Goal: Task Accomplishment & Management: Use online tool/utility

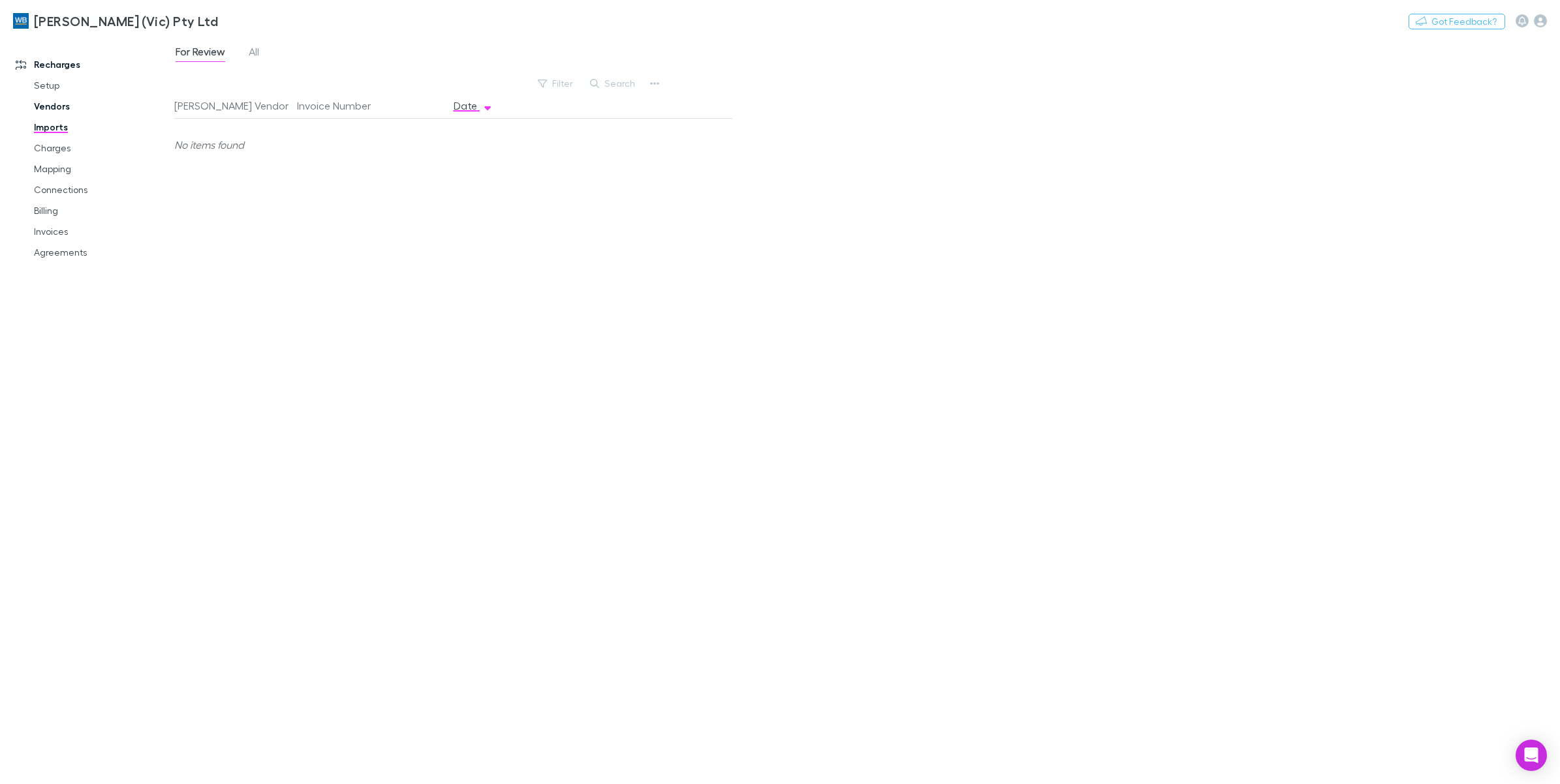
click at [56, 108] on link "Vendors" at bounding box center [102, 107] width 163 height 21
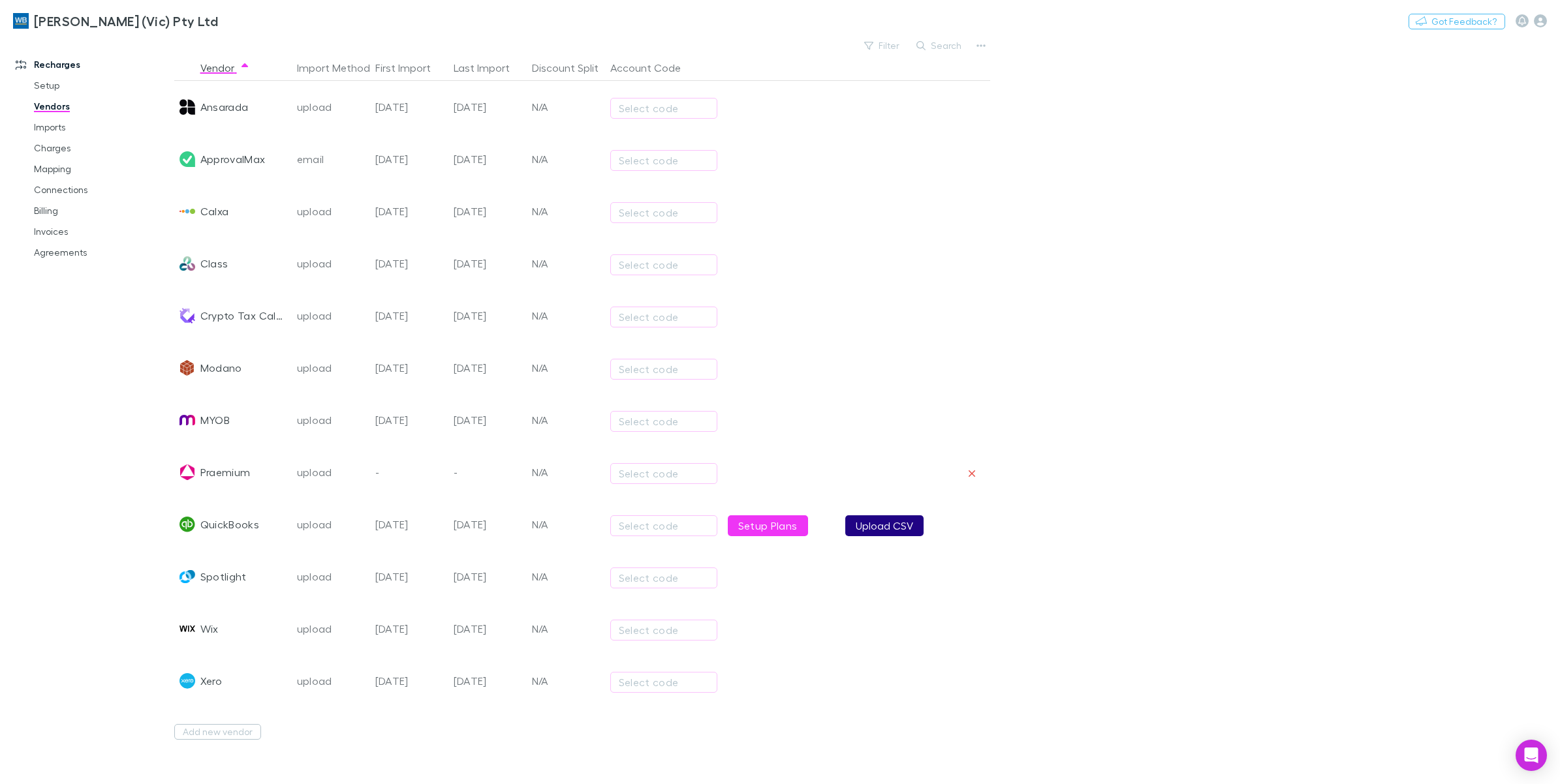
click at [873, 529] on button "Upload CSV" at bounding box center [884, 526] width 78 height 21
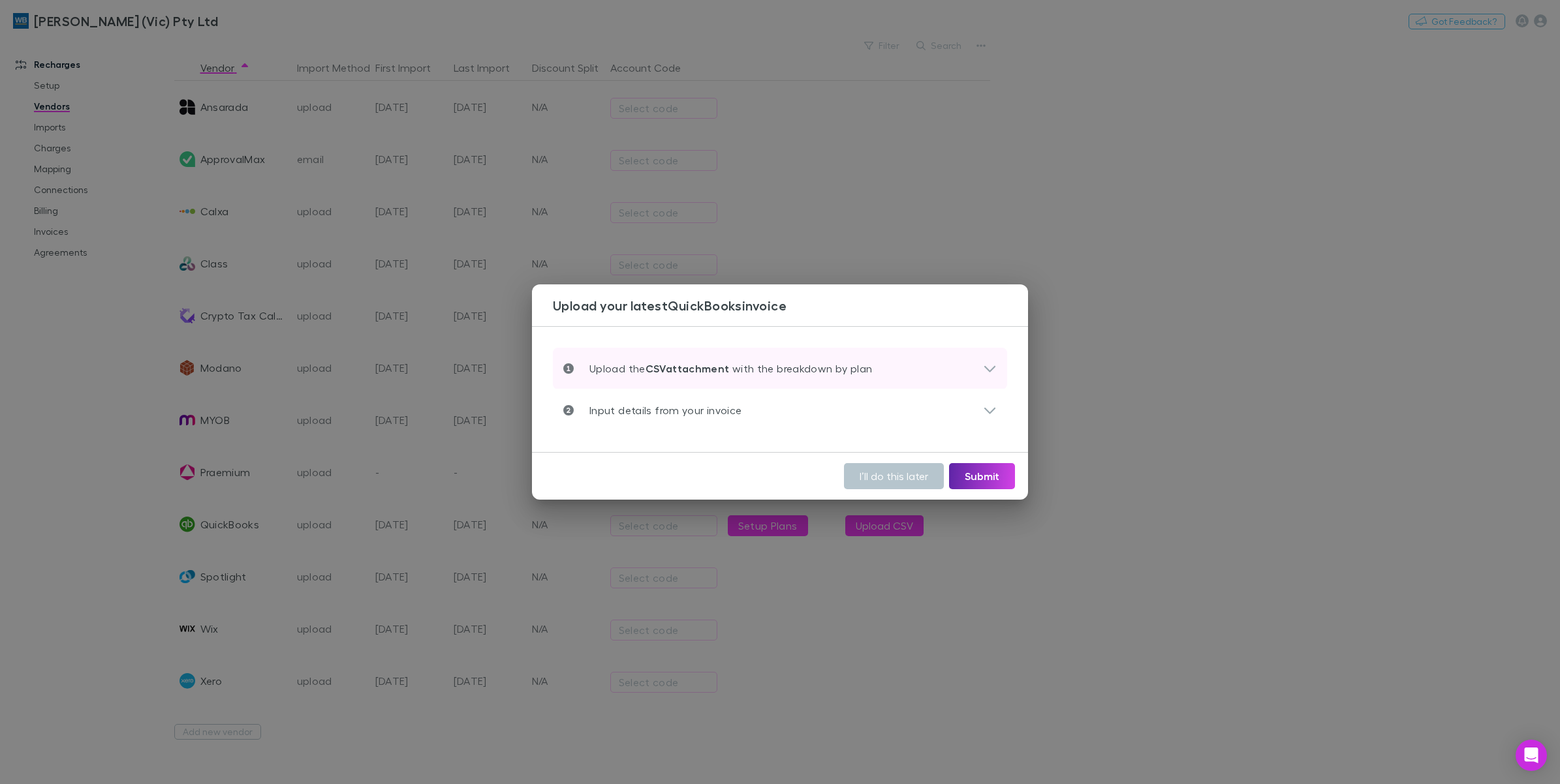
click at [997, 366] on div "Upload the CSV attachment with the breakdown by plan" at bounding box center [780, 369] width 454 height 42
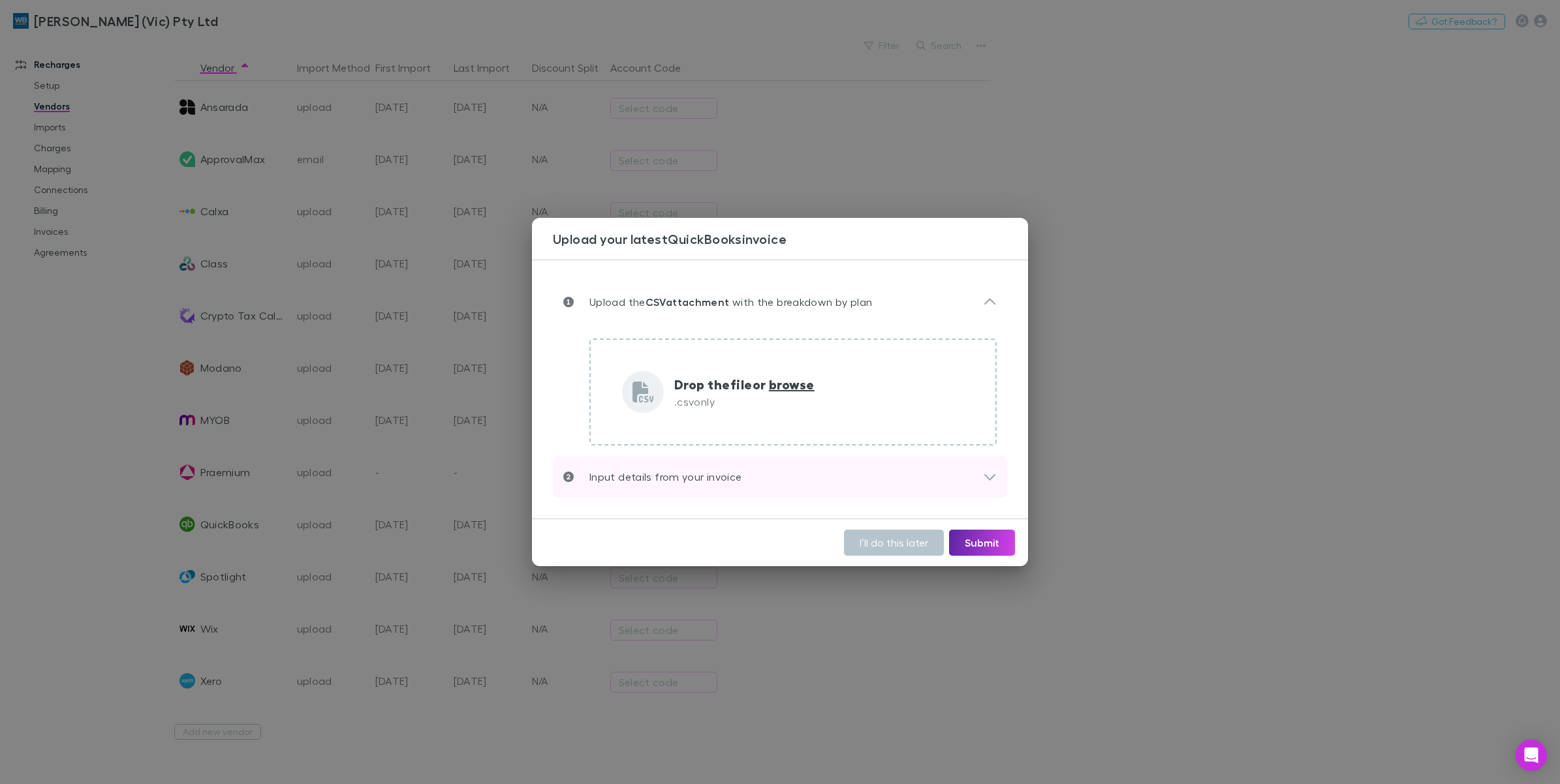
click at [984, 477] on icon at bounding box center [990, 477] width 14 height 15
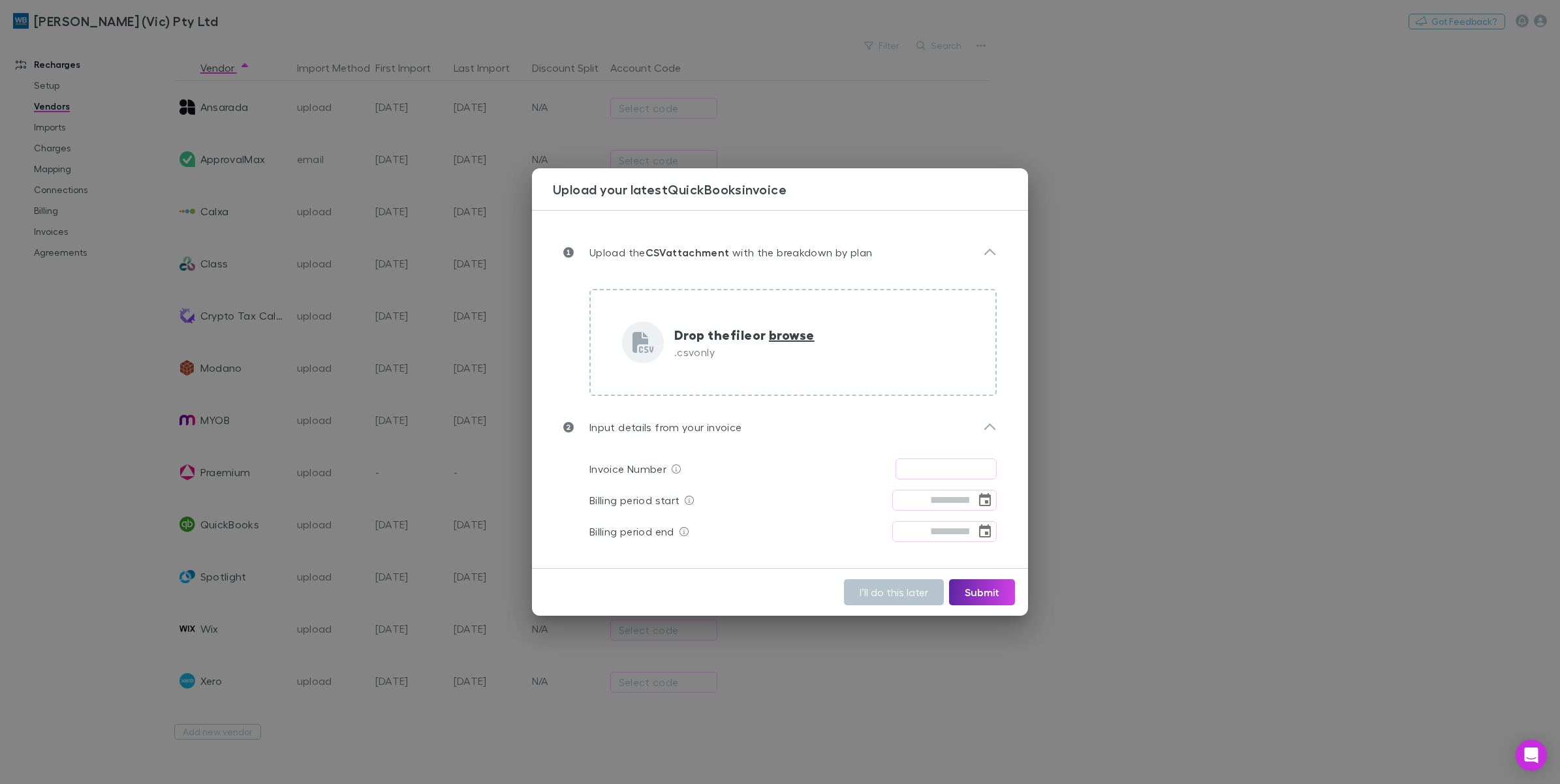
click at [1186, 155] on div "Upload your latest QuickBooks invoice Upload the CSV attachment with the breakd…" at bounding box center [780, 392] width 1560 height 784
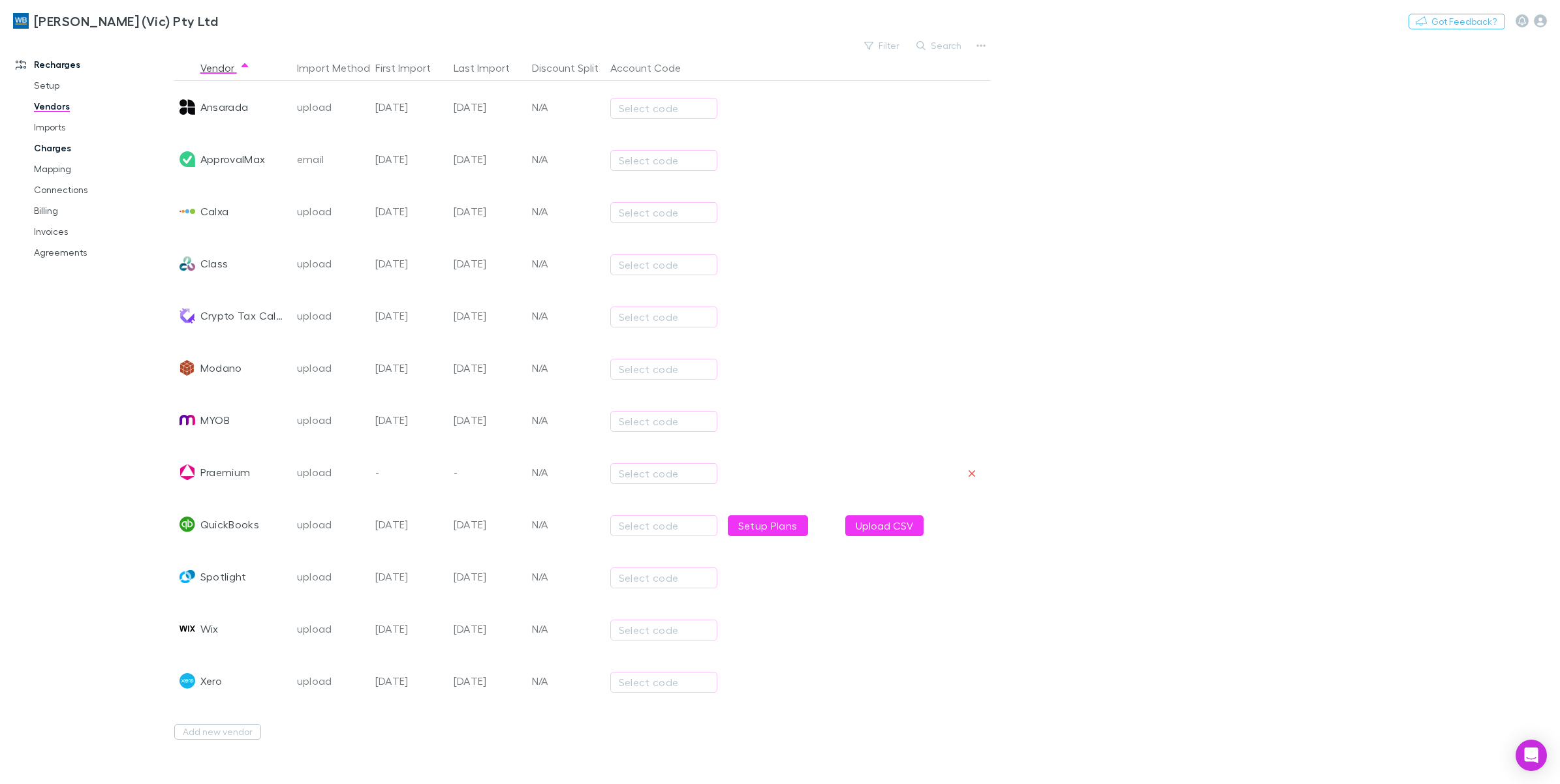
click at [62, 148] on link "Charges" at bounding box center [102, 148] width 163 height 21
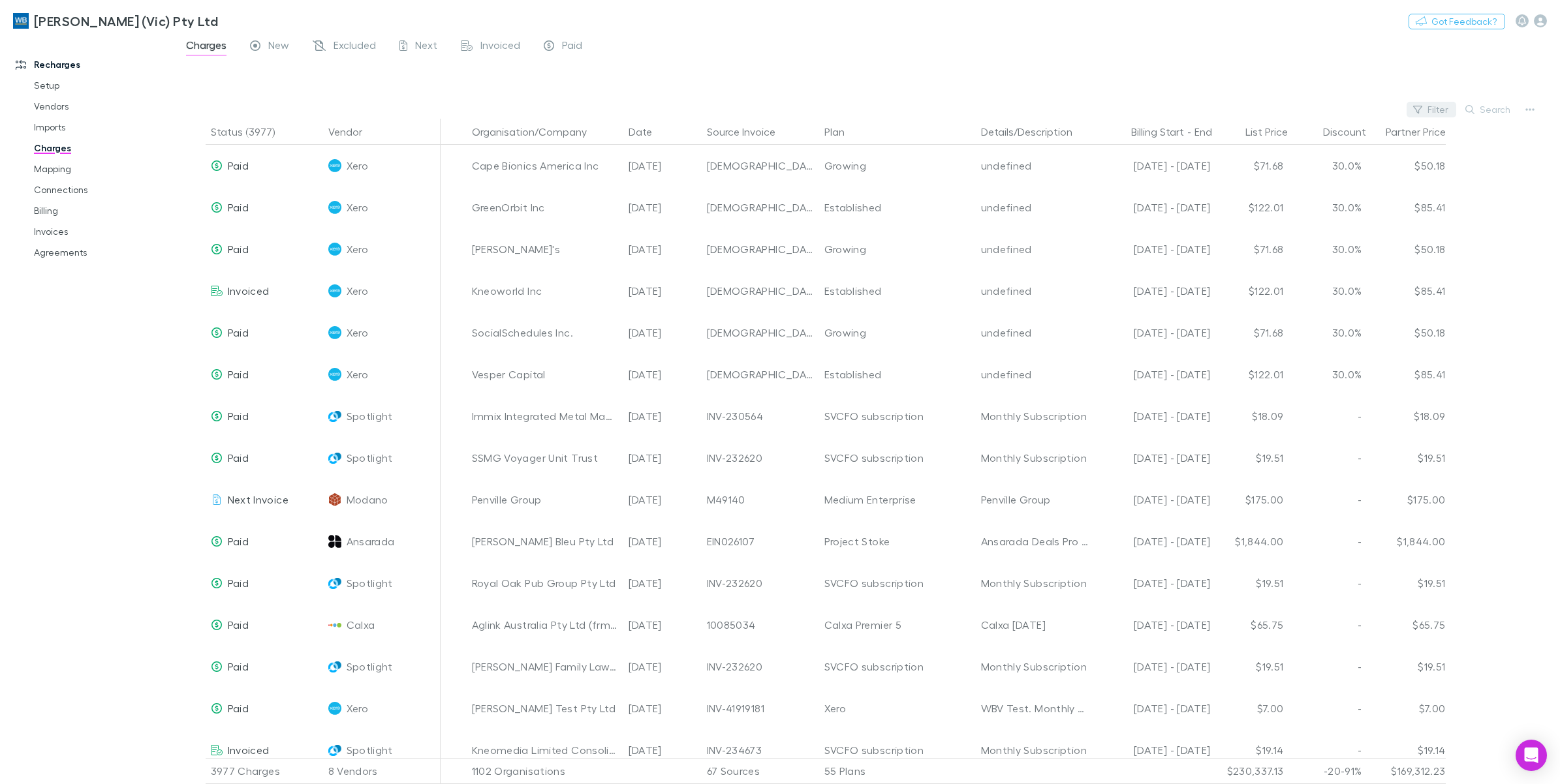
click at [1446, 107] on button "Filter" at bounding box center [1431, 109] width 49 height 15
click at [1322, 337] on li "QuickBooks" at bounding box center [1344, 341] width 227 height 21
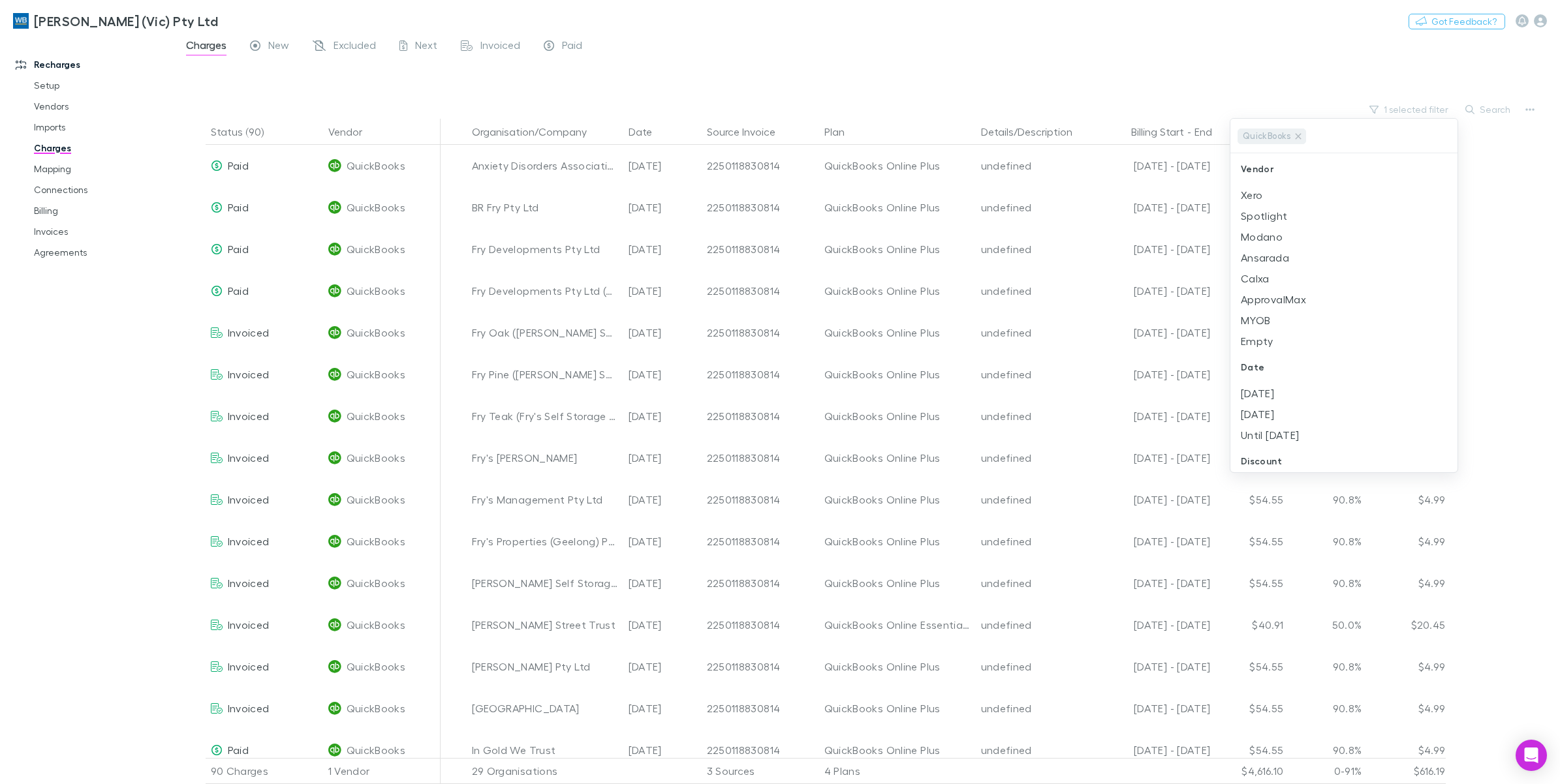
click at [59, 128] on div at bounding box center [780, 392] width 1560 height 784
click at [51, 126] on link "Imports" at bounding box center [102, 128] width 163 height 21
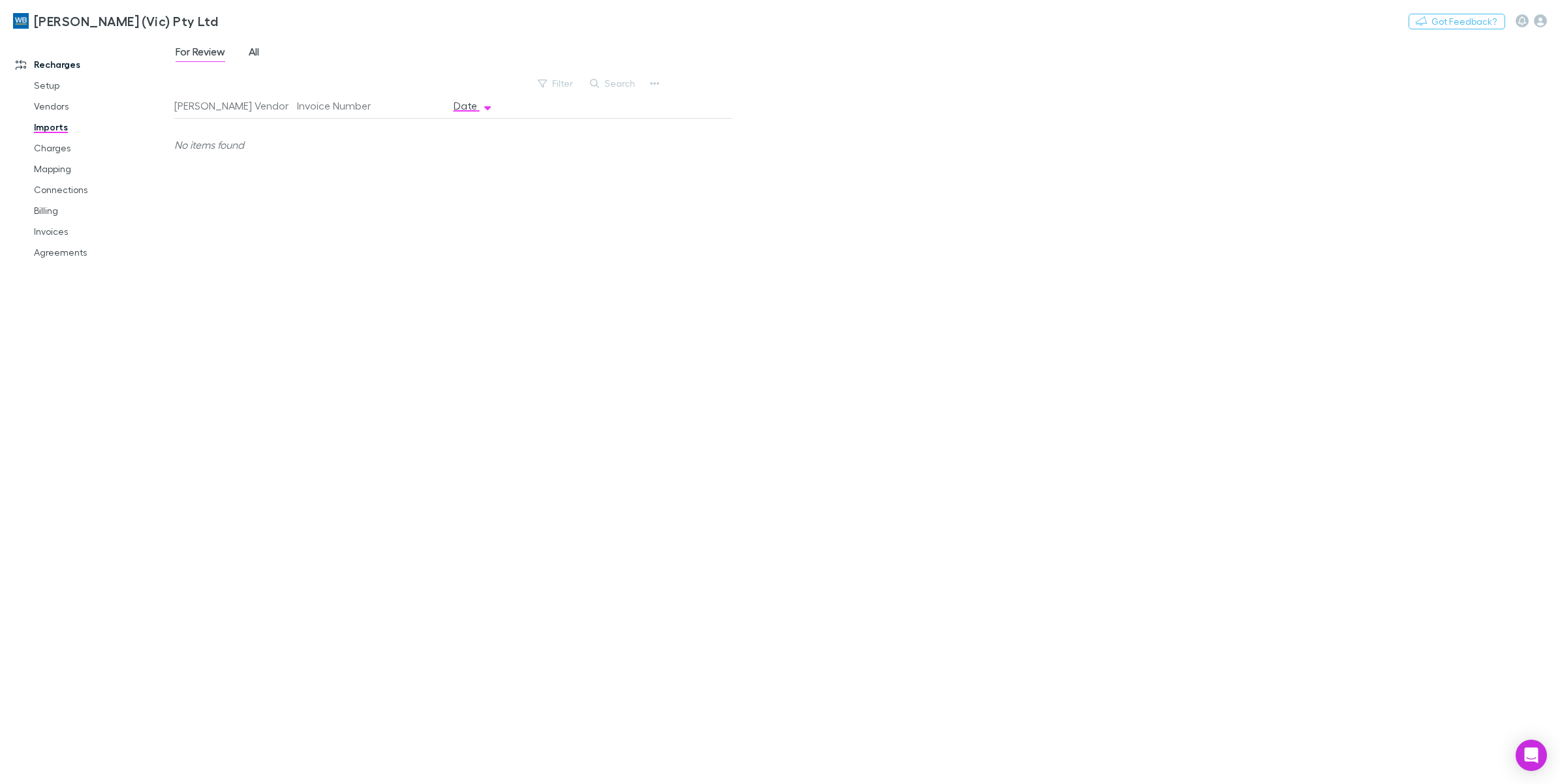
click at [252, 47] on span "All" at bounding box center [254, 54] width 10 height 17
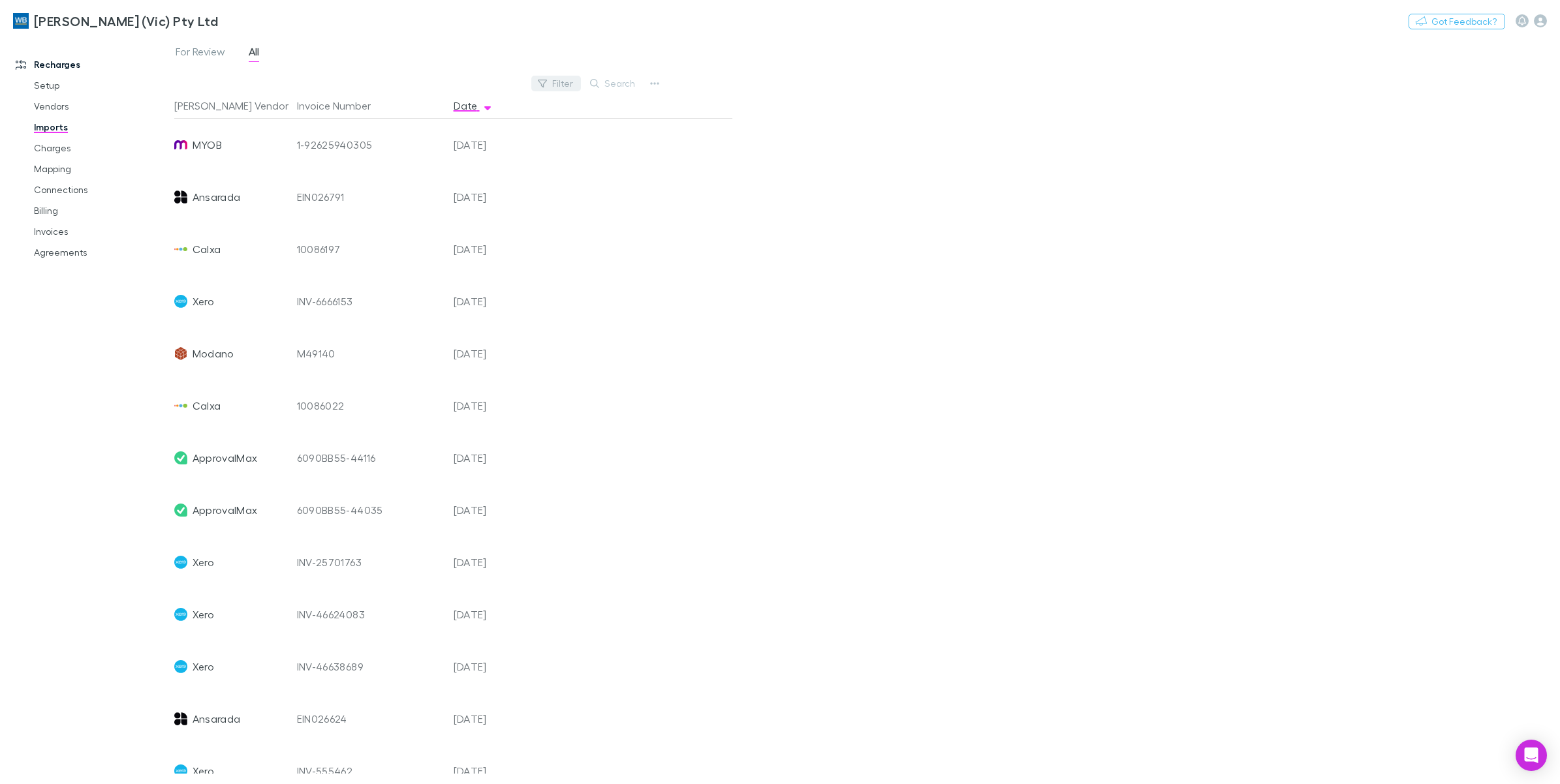
click at [552, 87] on button "Filter" at bounding box center [556, 84] width 49 height 15
click at [441, 334] on li "QuickBooks" at bounding box center [468, 335] width 227 height 21
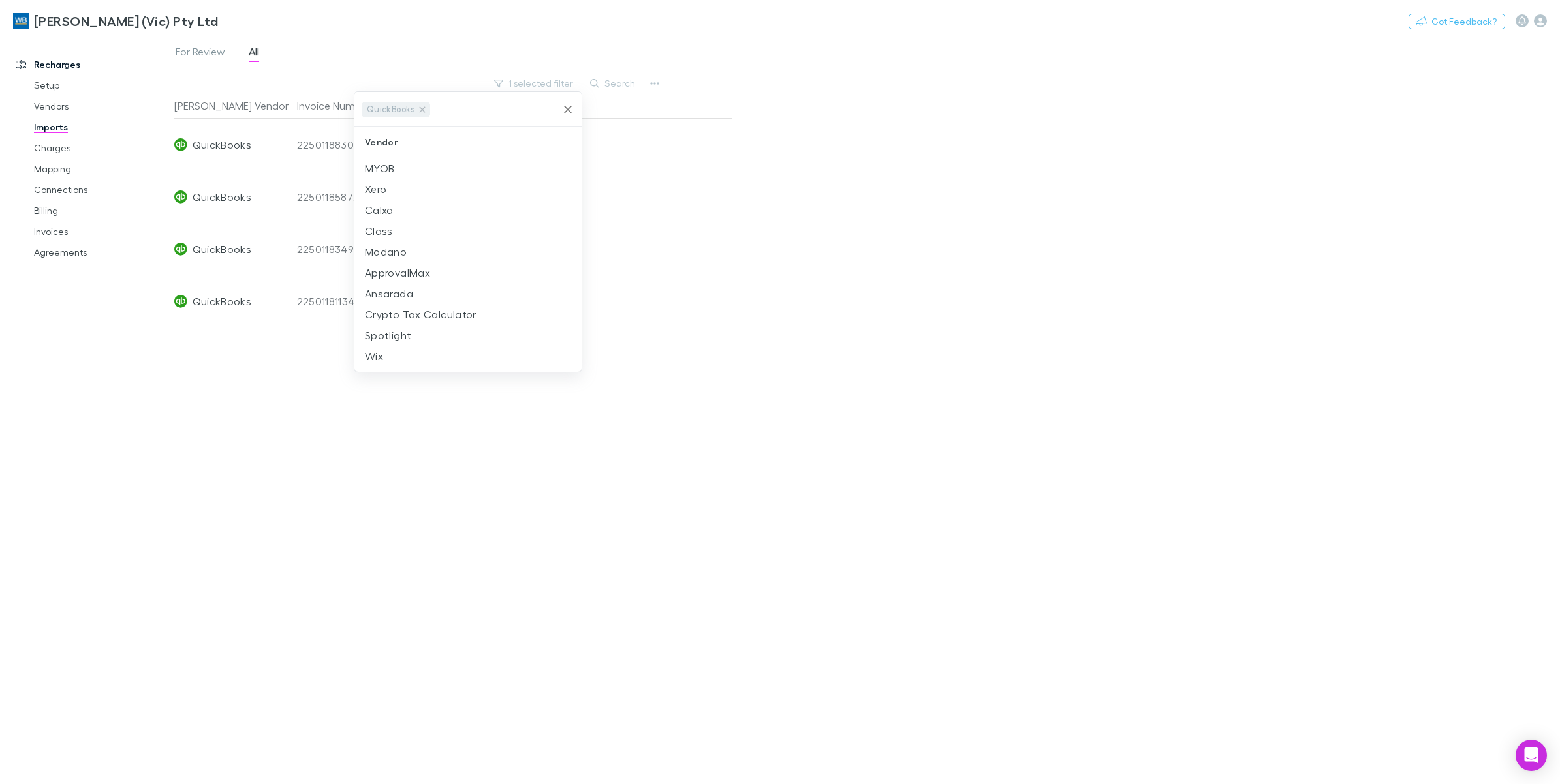
click at [886, 100] on div at bounding box center [780, 392] width 1560 height 784
drag, startPoint x: 67, startPoint y: 107, endPoint x: 321, endPoint y: 164, distance: 260.3
click at [67, 107] on link "Vendors" at bounding box center [102, 107] width 163 height 21
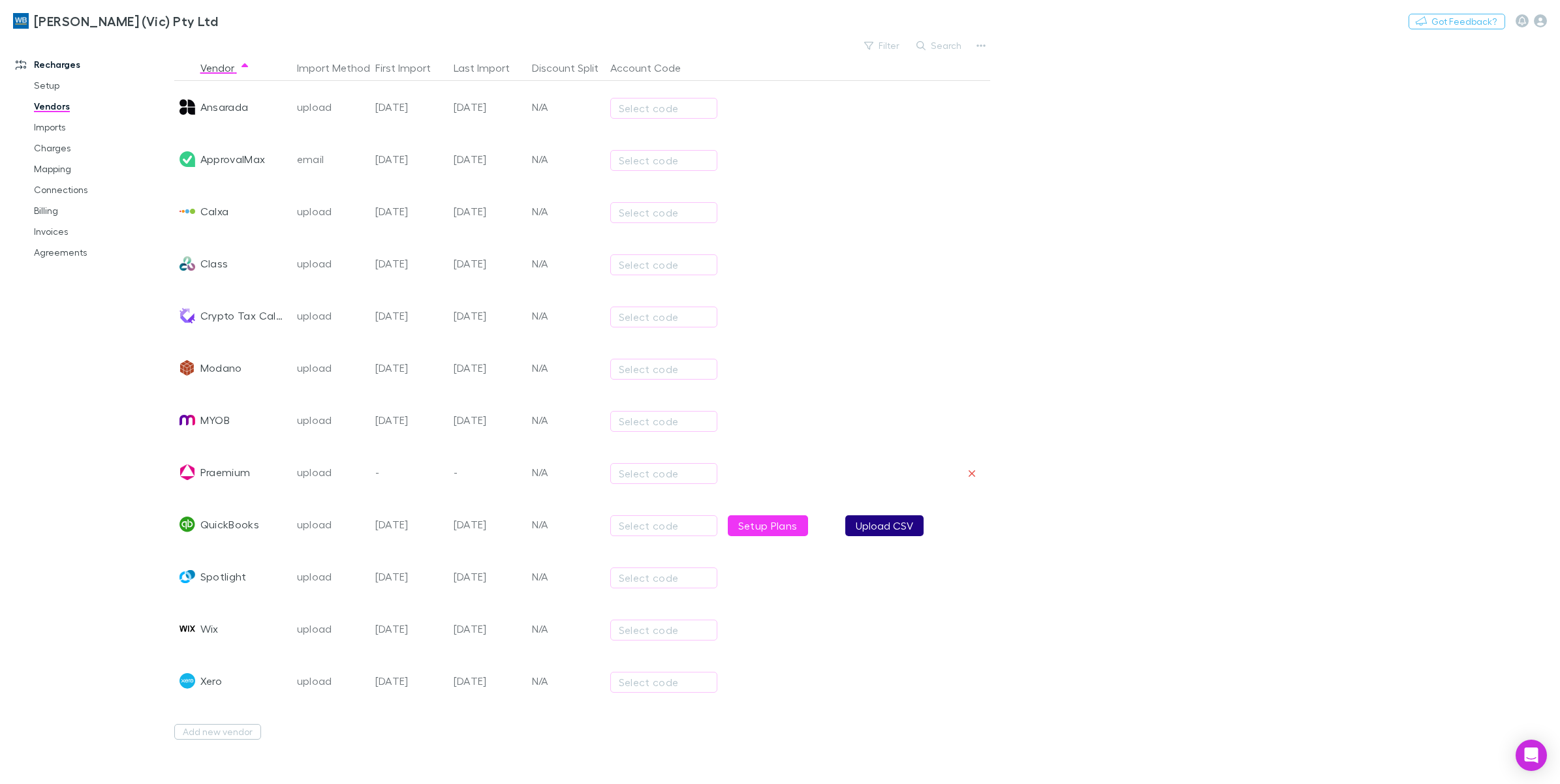
click at [866, 522] on button "Upload CSV" at bounding box center [884, 526] width 78 height 21
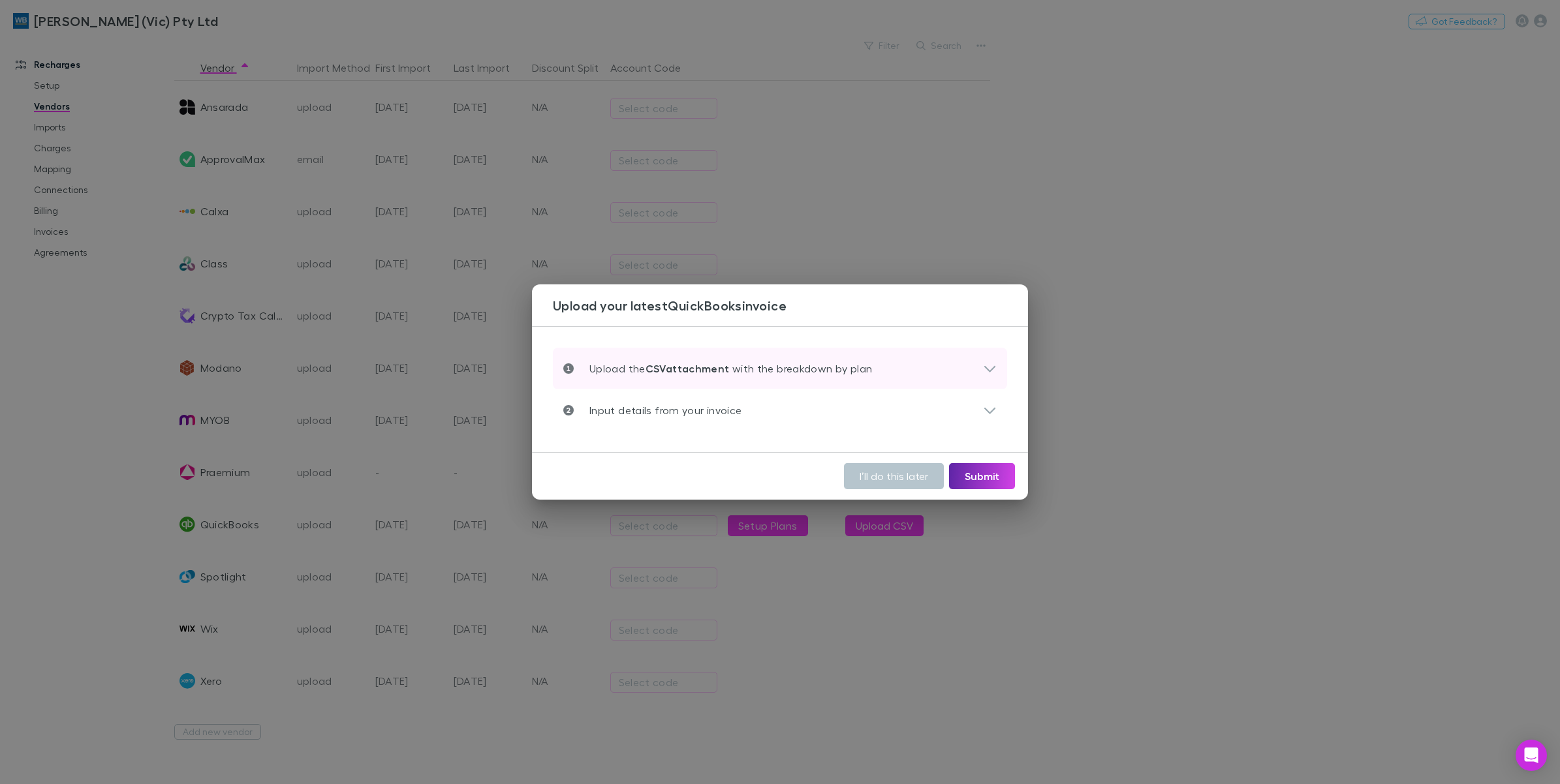
click at [991, 370] on icon at bounding box center [990, 369] width 11 height 6
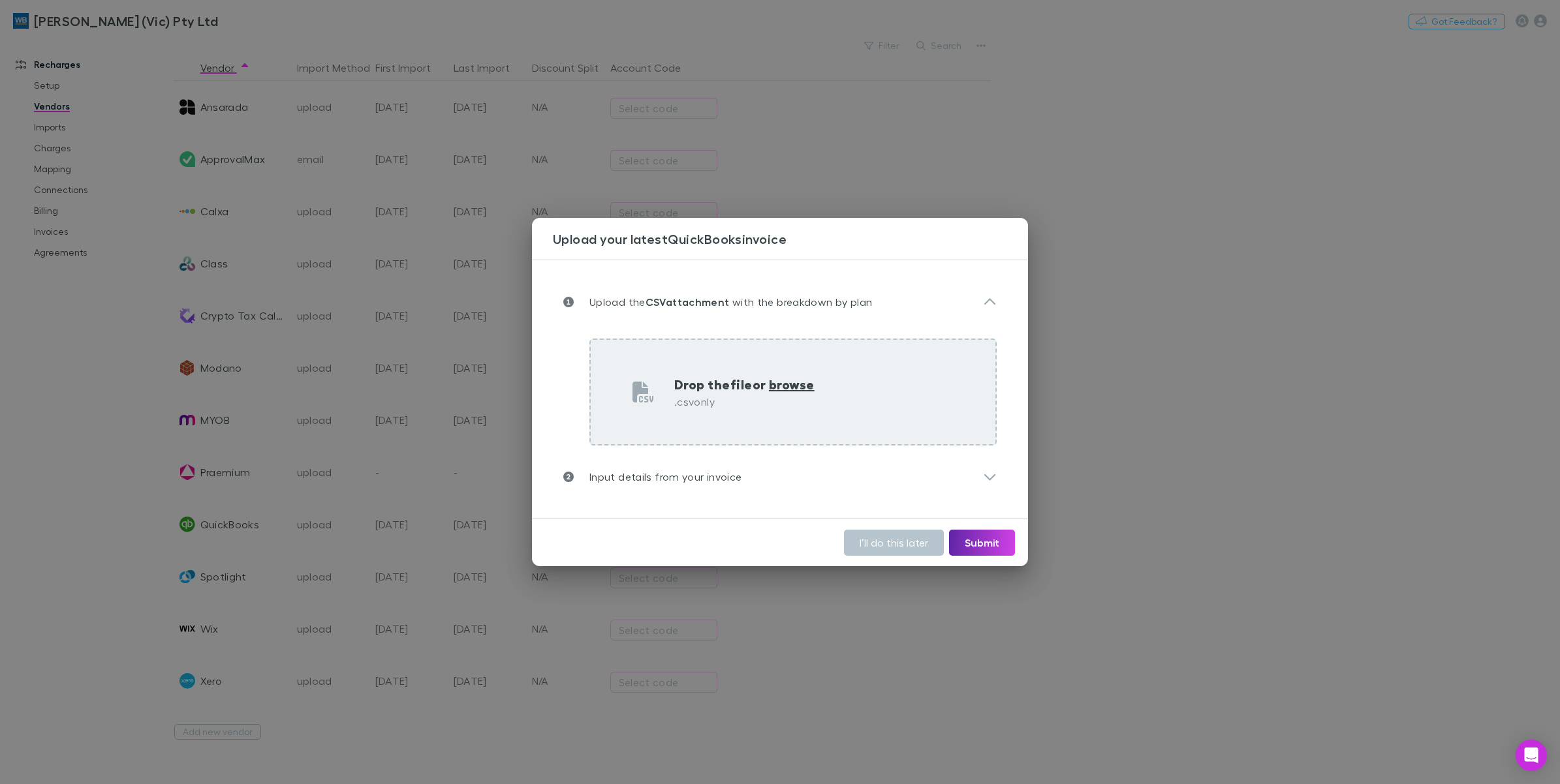
click at [792, 383] on span "browse" at bounding box center [792, 384] width 46 height 17
type input "**********"
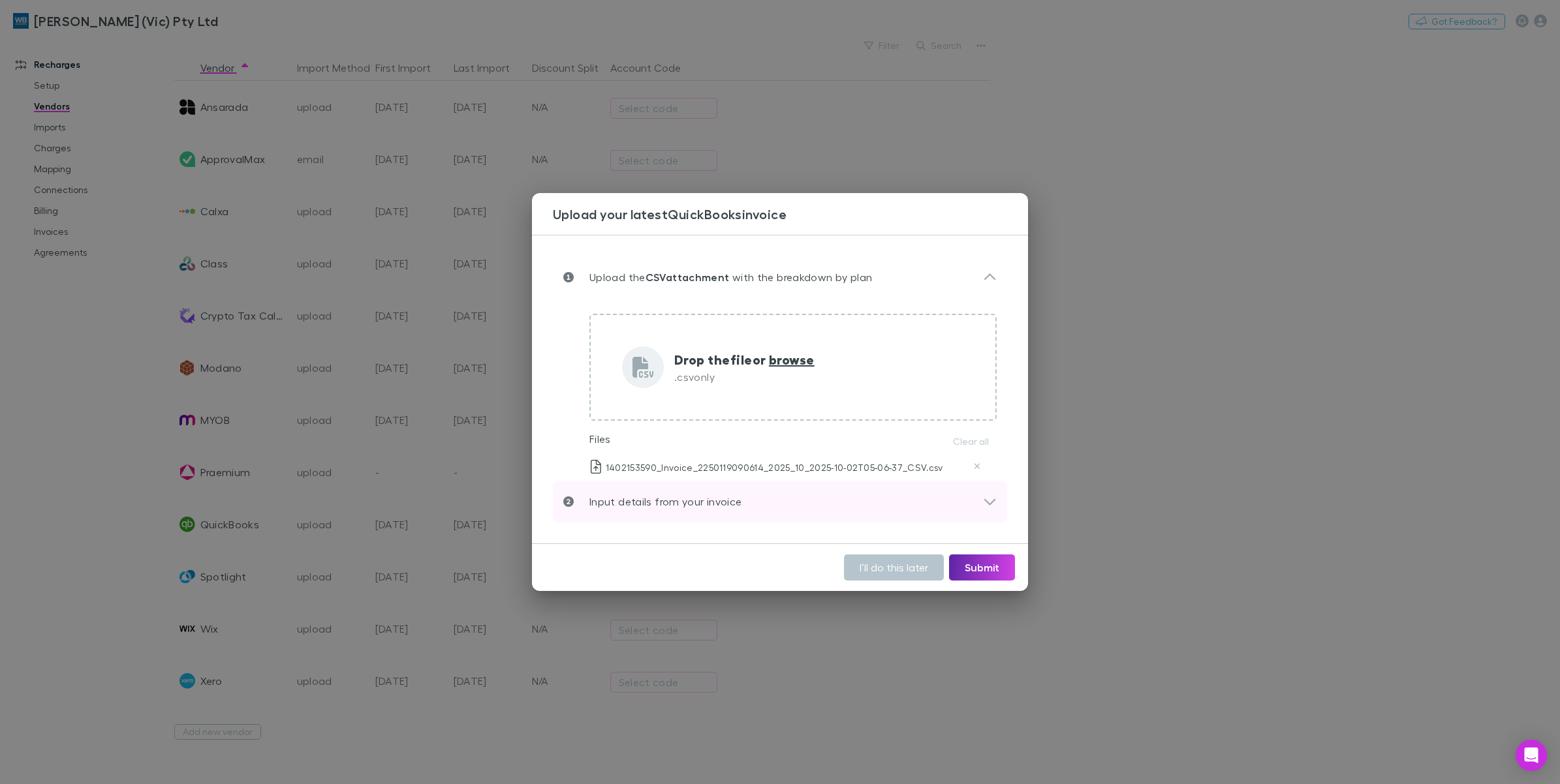
click at [996, 497] on icon at bounding box center [990, 502] width 14 height 15
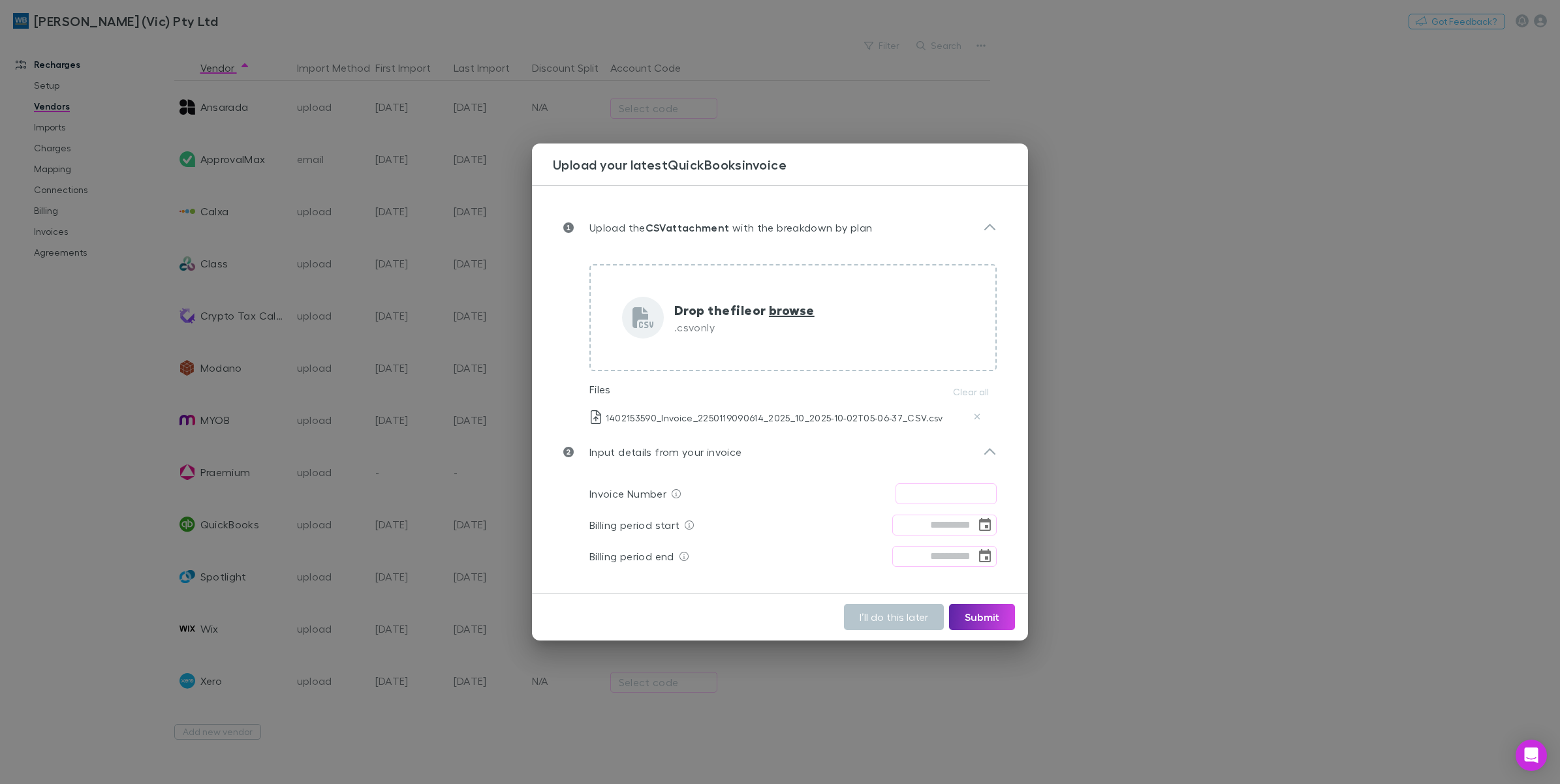
click at [1108, 262] on div "Upload your latest QuickBooks invoice Upload the CSV attachment with the breakd…" at bounding box center [780, 392] width 1560 height 784
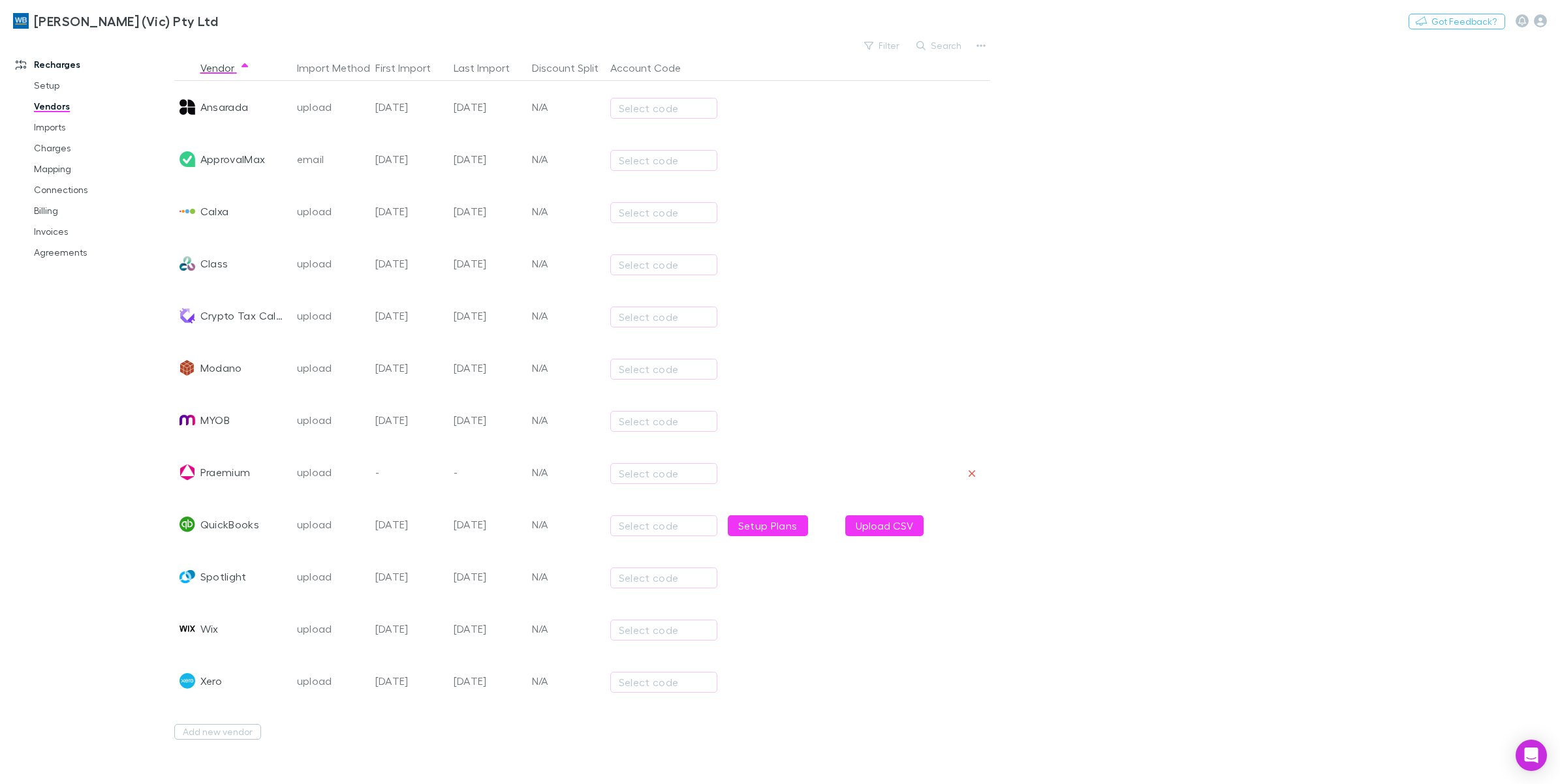
drag, startPoint x: 54, startPoint y: 146, endPoint x: 239, endPoint y: 210, distance: 195.8
click at [54, 146] on link "Charges" at bounding box center [102, 148] width 163 height 21
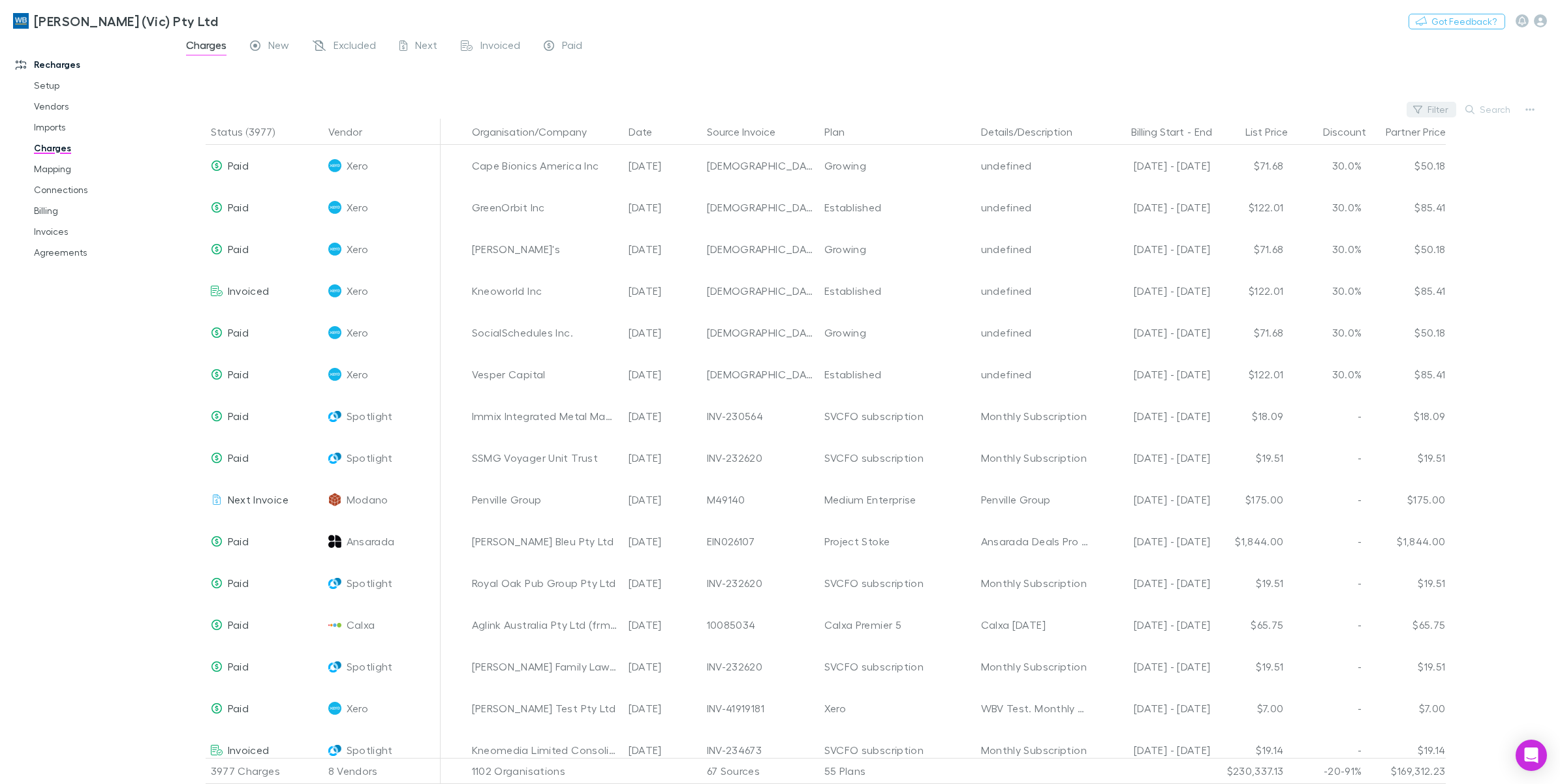
click at [1438, 108] on button "Filter" at bounding box center [1431, 109] width 49 height 15
click at [1284, 346] on li "QuickBooks" at bounding box center [1344, 341] width 227 height 21
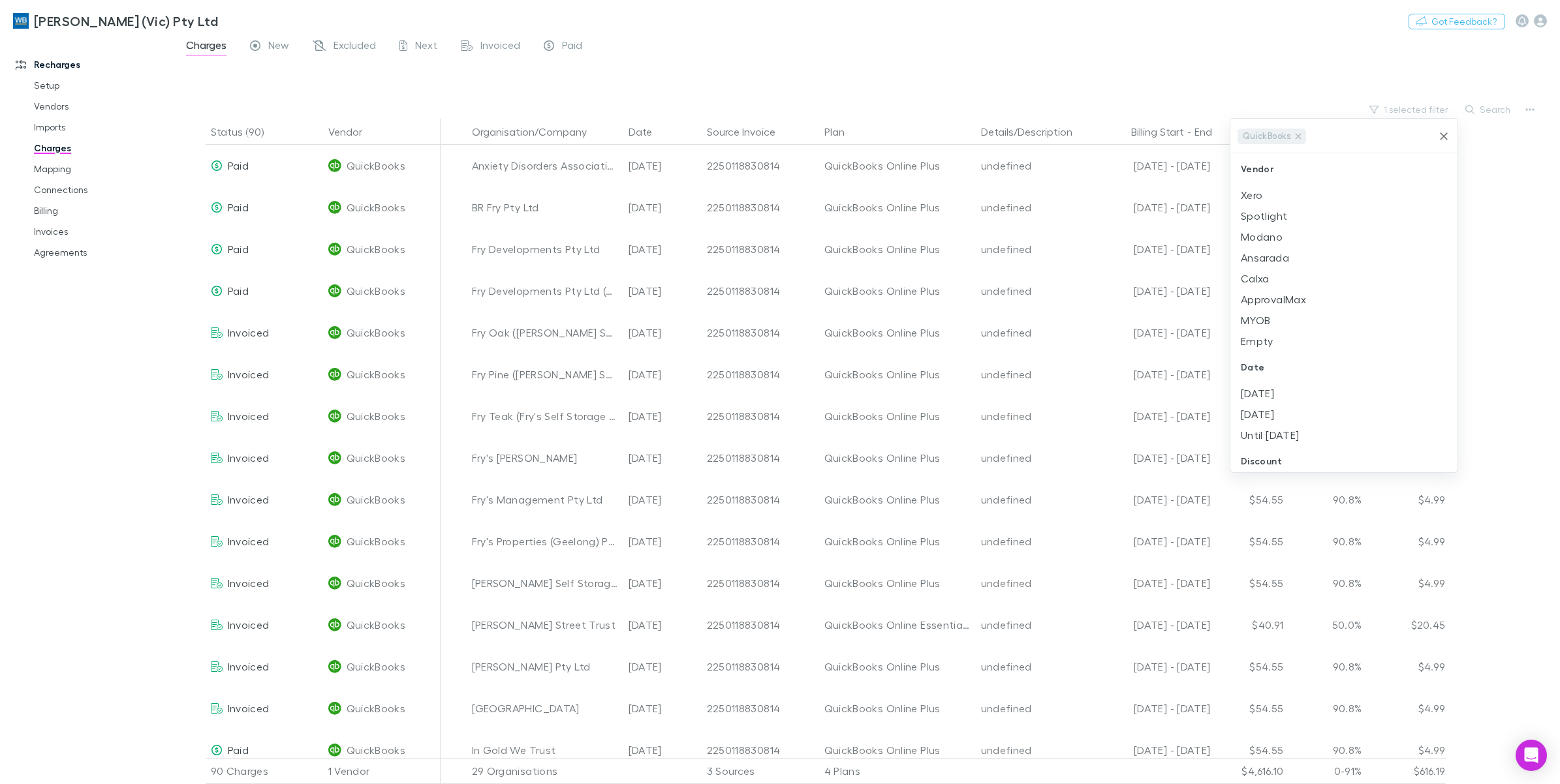
click at [926, 40] on div at bounding box center [780, 392] width 1560 height 784
click at [69, 131] on link "Imports" at bounding box center [102, 128] width 163 height 21
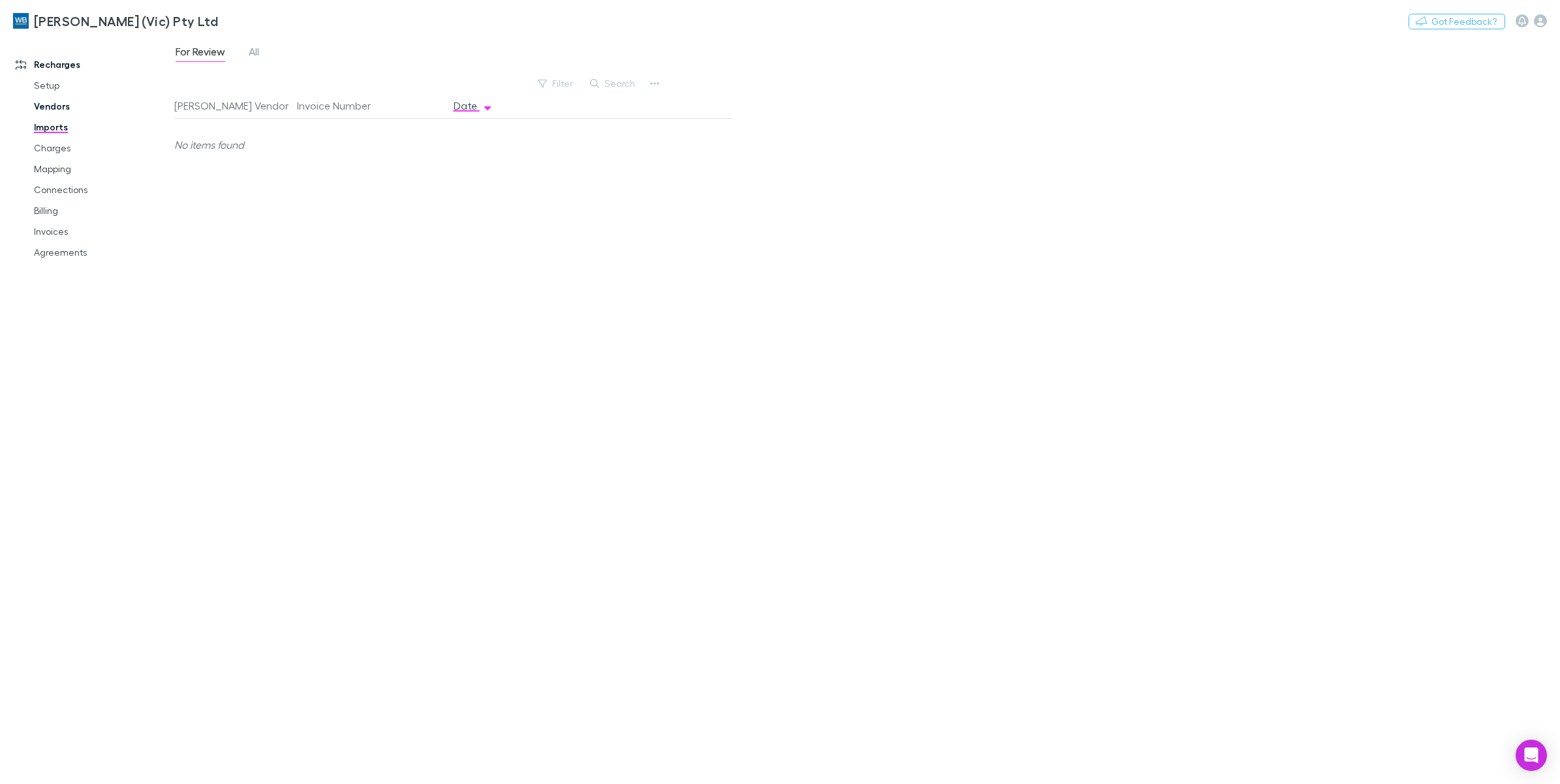
click at [59, 101] on link "Vendors" at bounding box center [102, 107] width 163 height 21
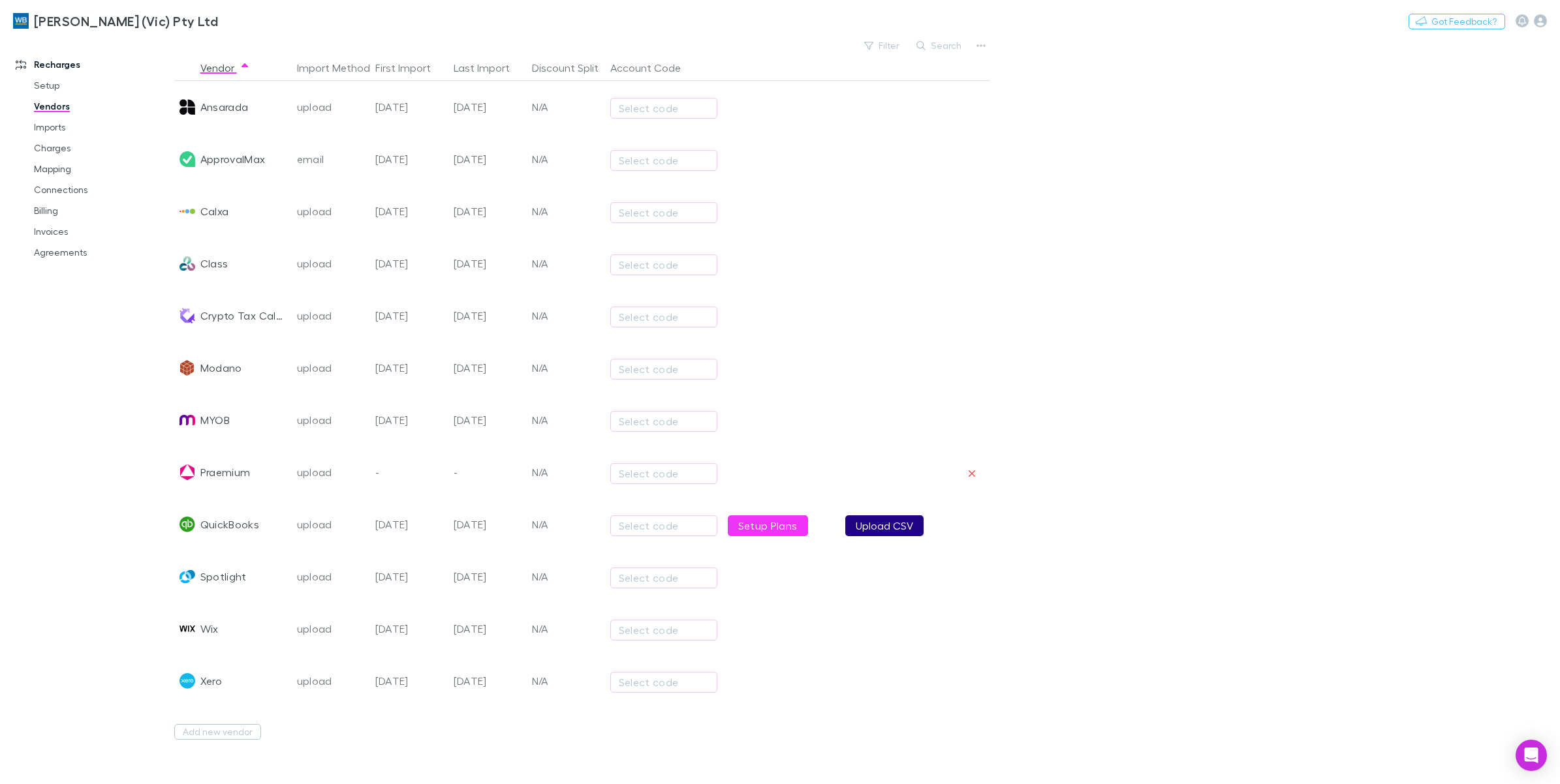
click at [901, 532] on button "Upload CSV" at bounding box center [884, 526] width 78 height 21
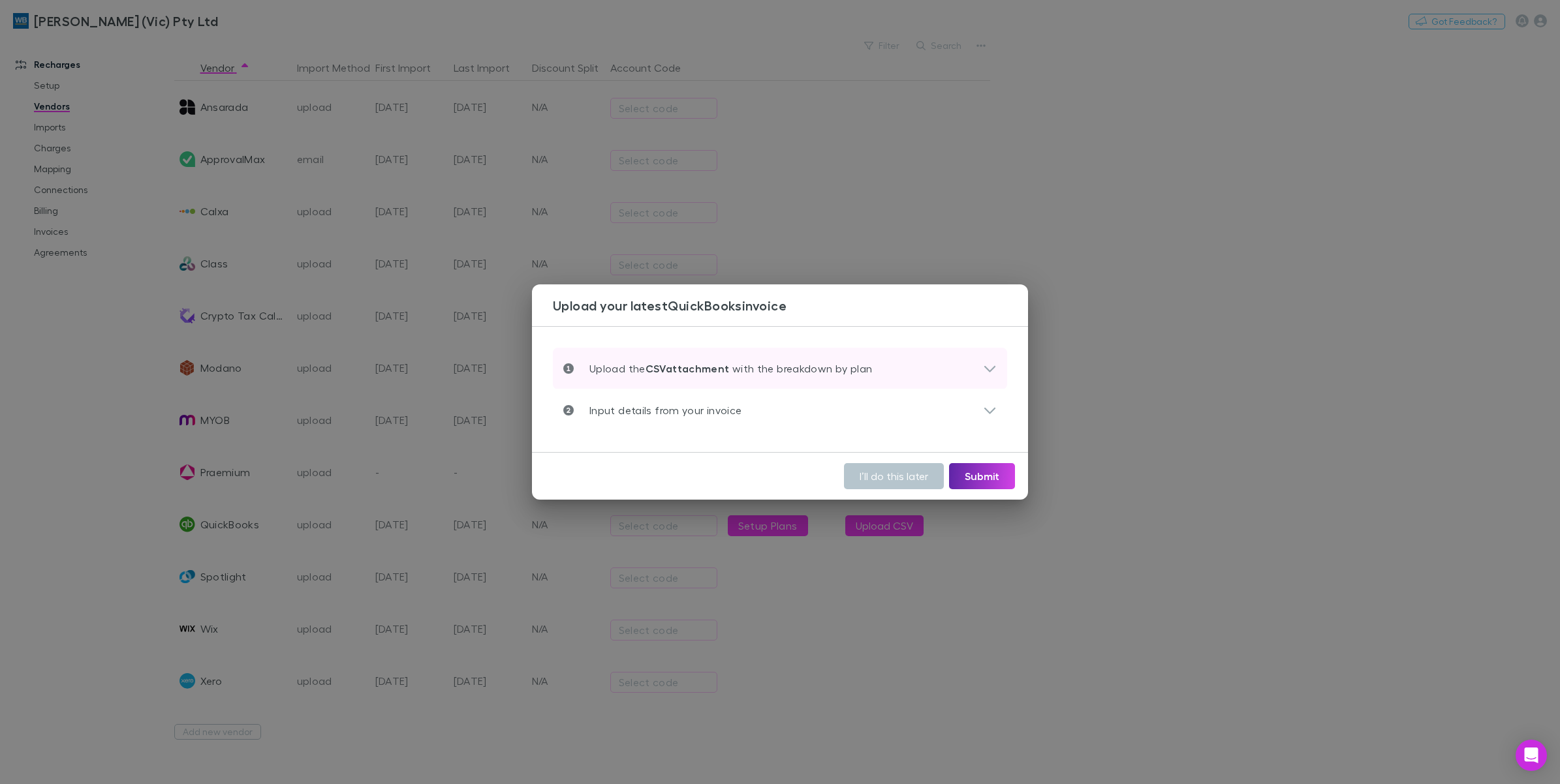
click at [991, 363] on icon at bounding box center [990, 369] width 14 height 15
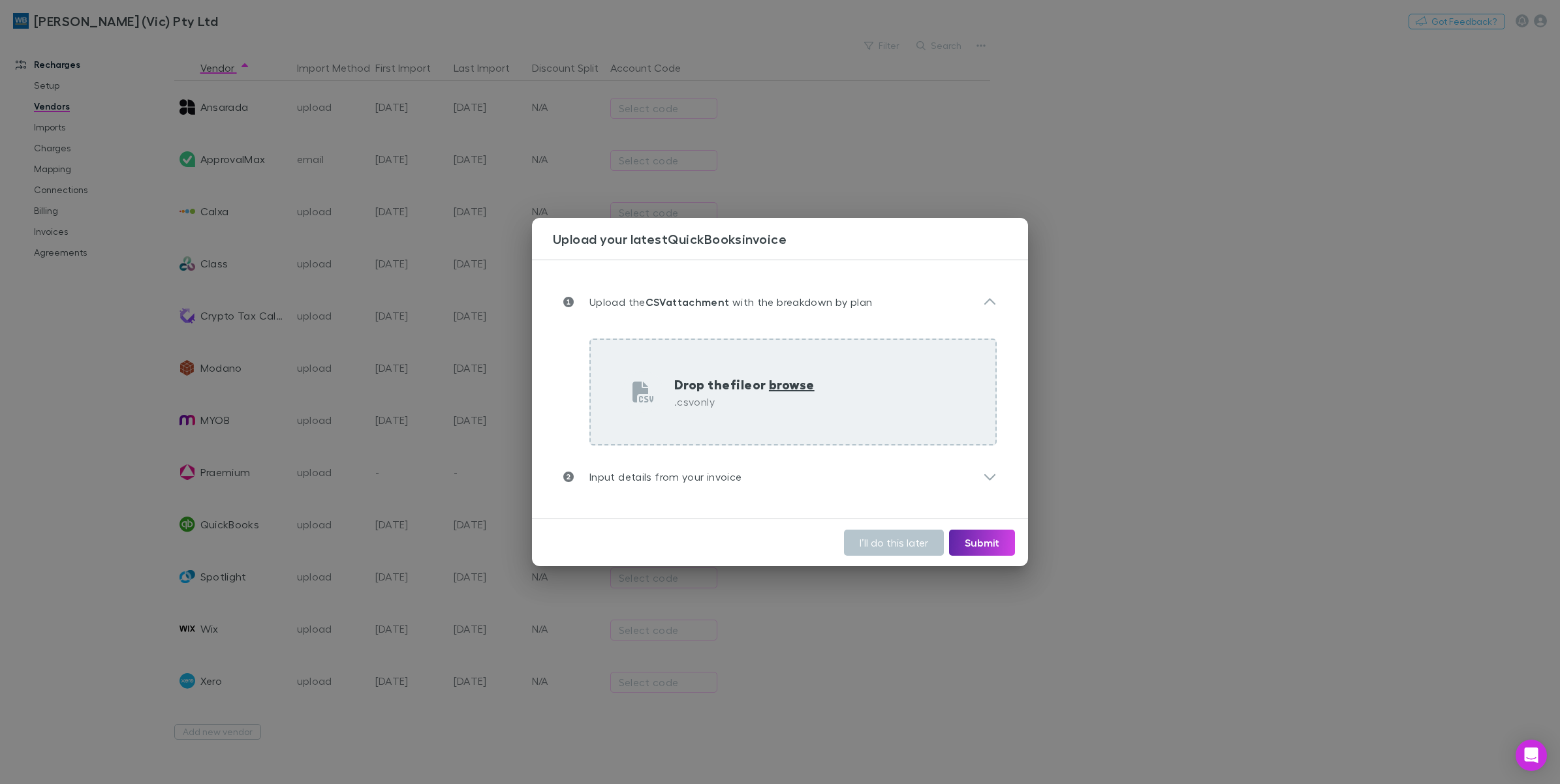
click at [773, 388] on span "browse" at bounding box center [792, 384] width 46 height 17
type input "**********"
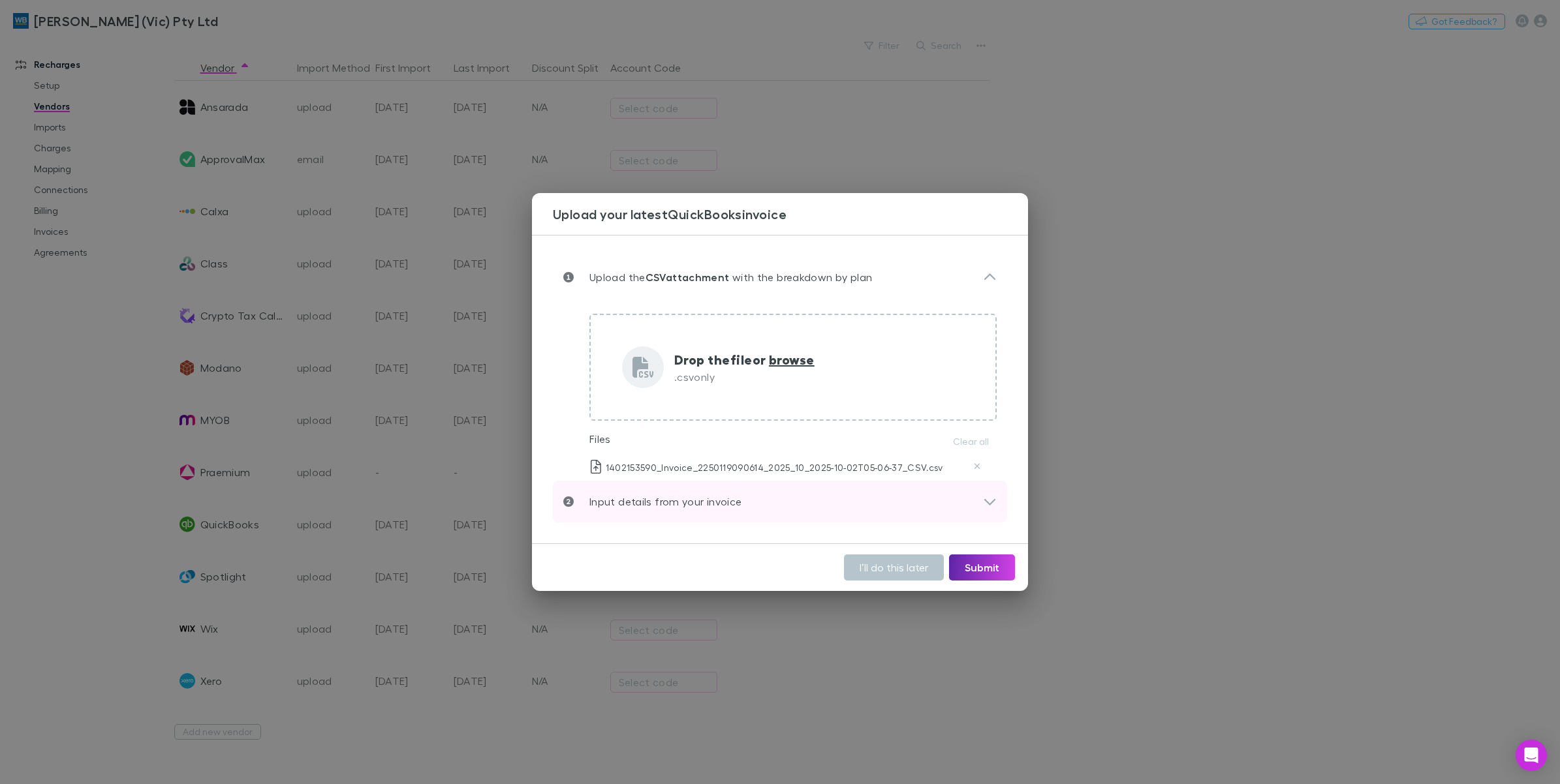
click at [978, 503] on div "Input details from your invoice" at bounding box center [773, 502] width 420 height 15
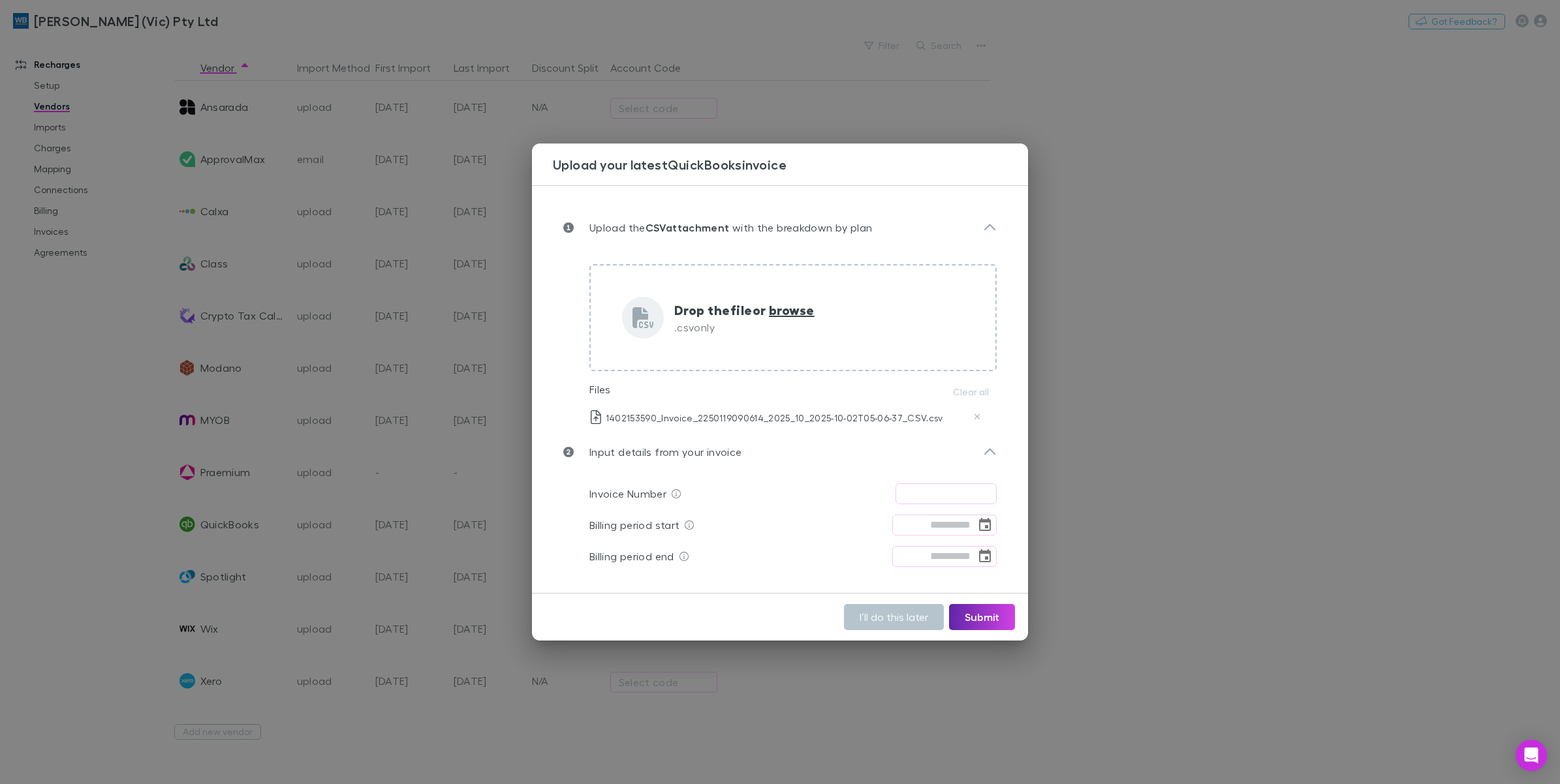
click at [922, 499] on input "text" at bounding box center [946, 494] width 101 height 21
type input "**********"
click at [986, 519] on icon "Choose date" at bounding box center [984, 524] width 12 height 13
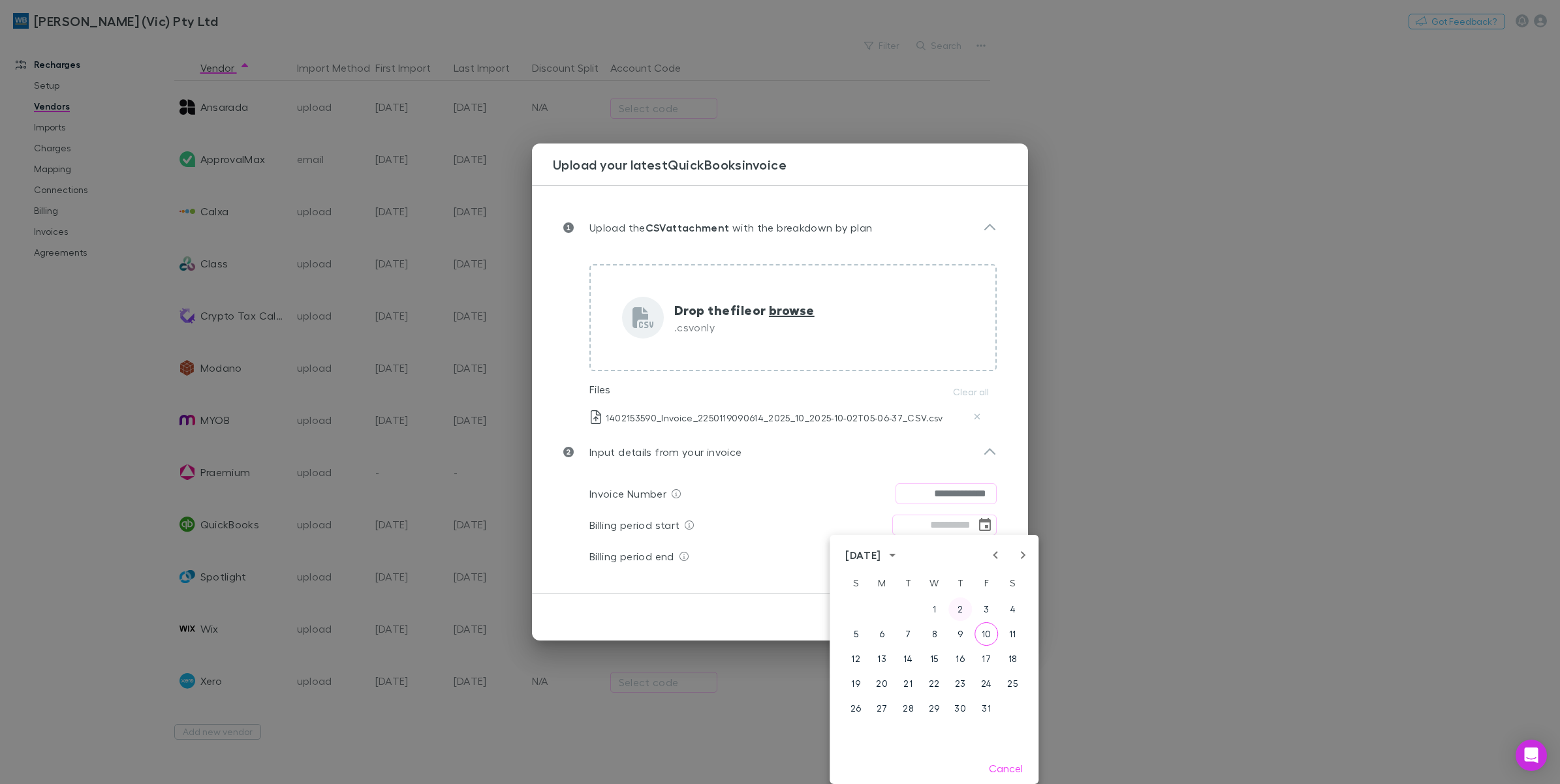
click at [958, 615] on button "2" at bounding box center [960, 610] width 24 height 24
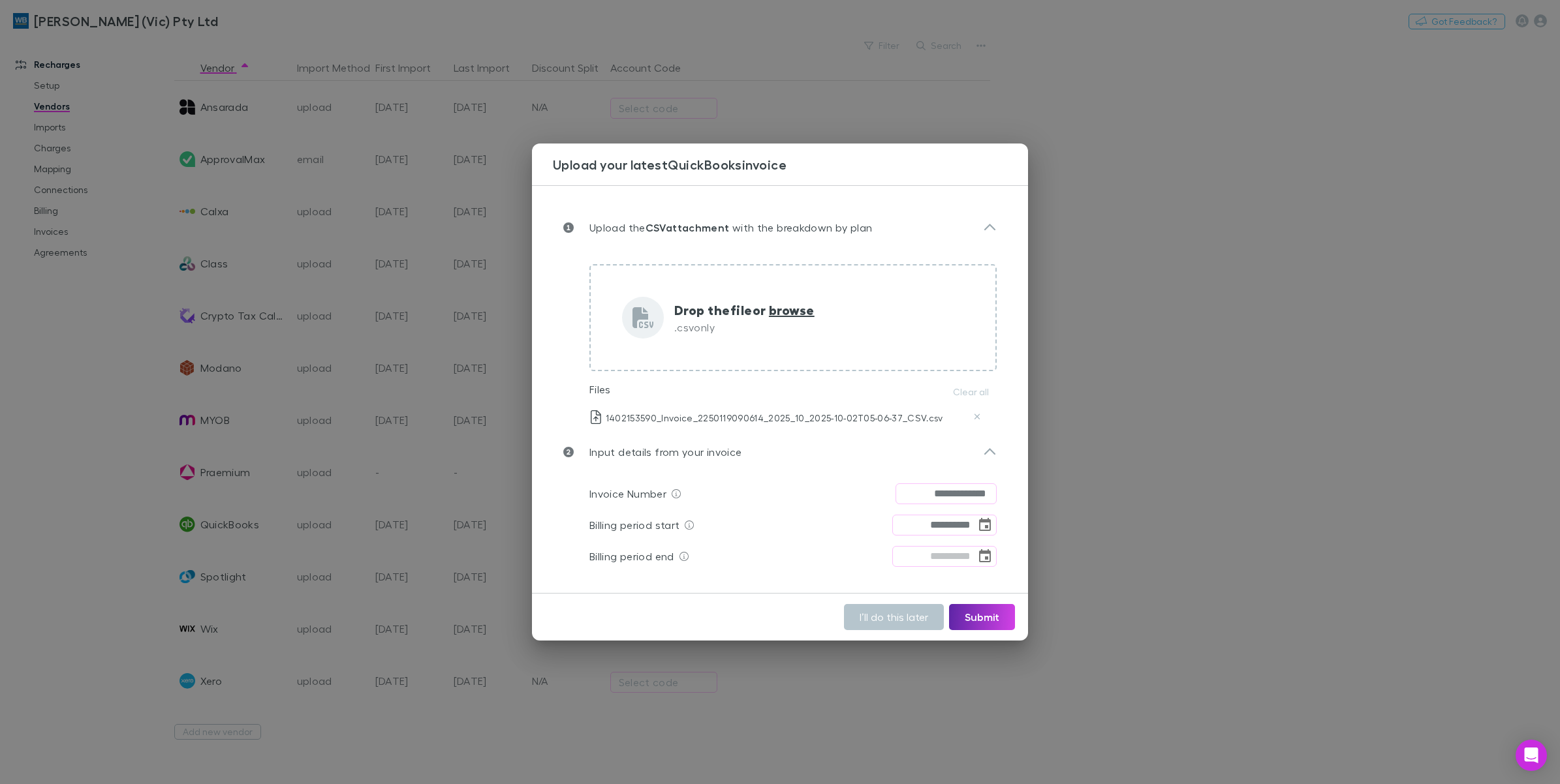
type input "**********"
click at [980, 556] on icon "Choose date" at bounding box center [985, 556] width 15 height 15
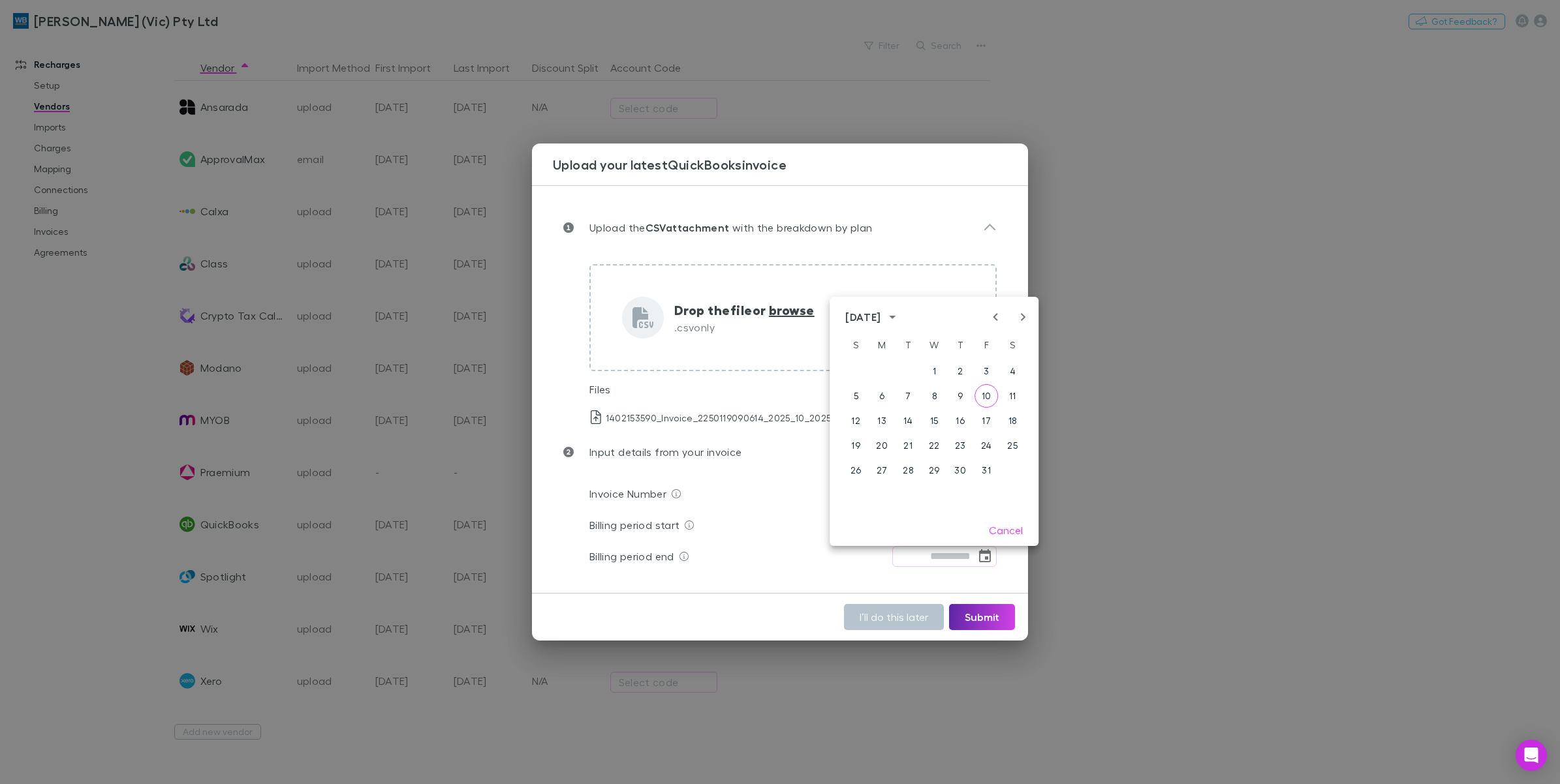
click at [1020, 321] on icon "Next month" at bounding box center [1023, 317] width 15 height 15
click at [856, 394] on button "2" at bounding box center [856, 396] width 24 height 24
type input "**********"
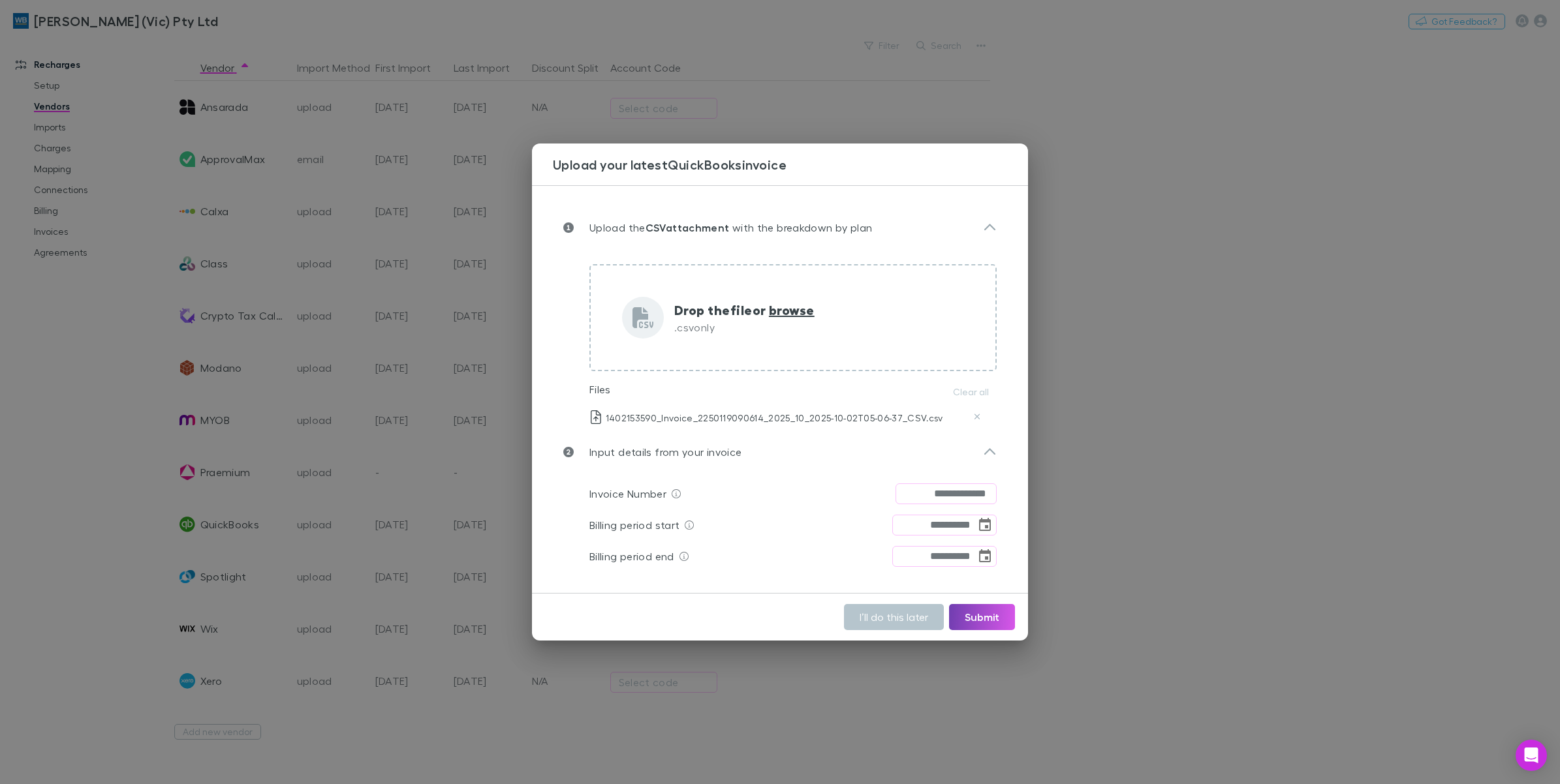
click at [978, 617] on button "Submit" at bounding box center [981, 617] width 66 height 26
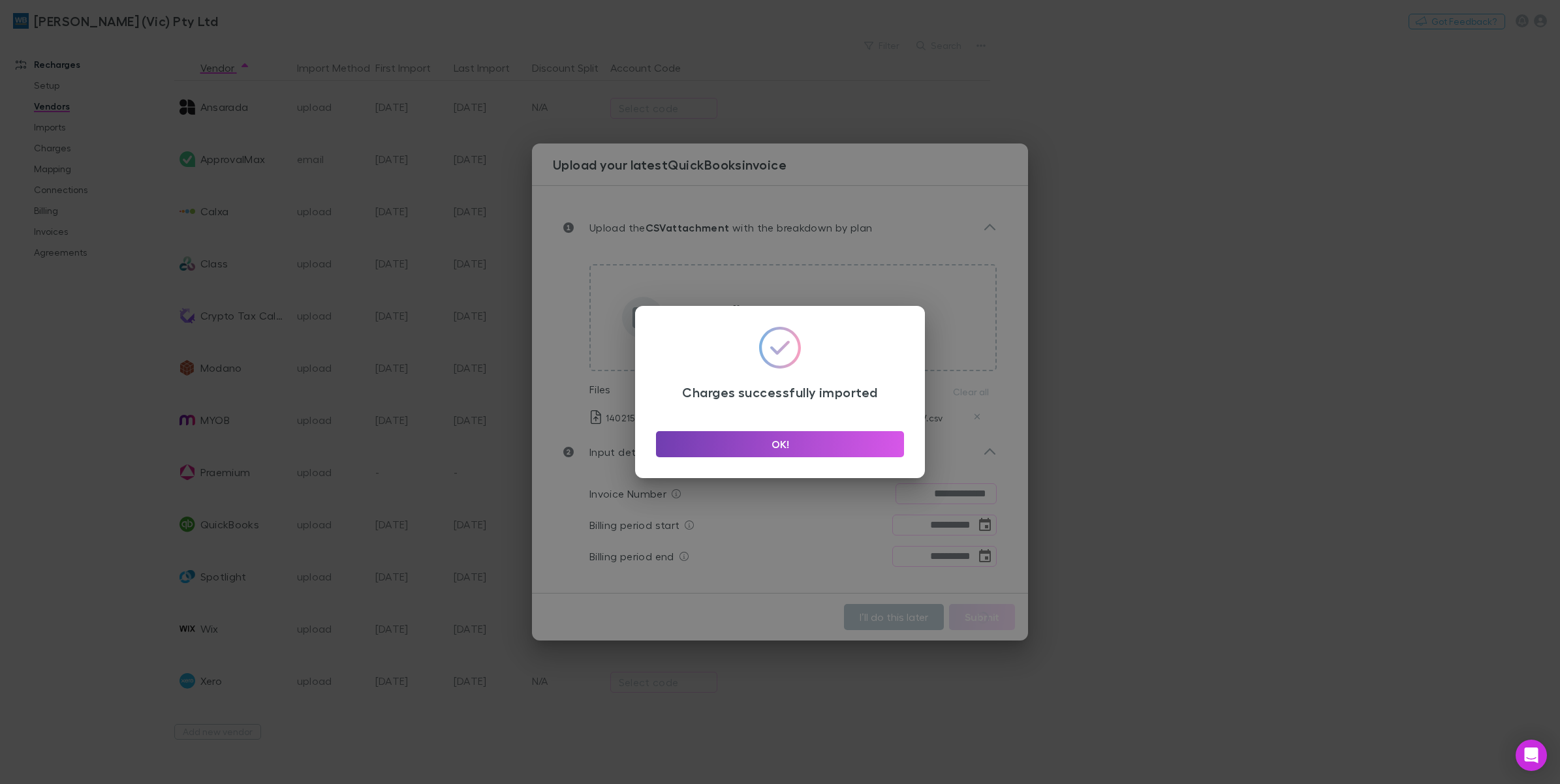
click at [736, 442] on button "OK!" at bounding box center [780, 444] width 248 height 26
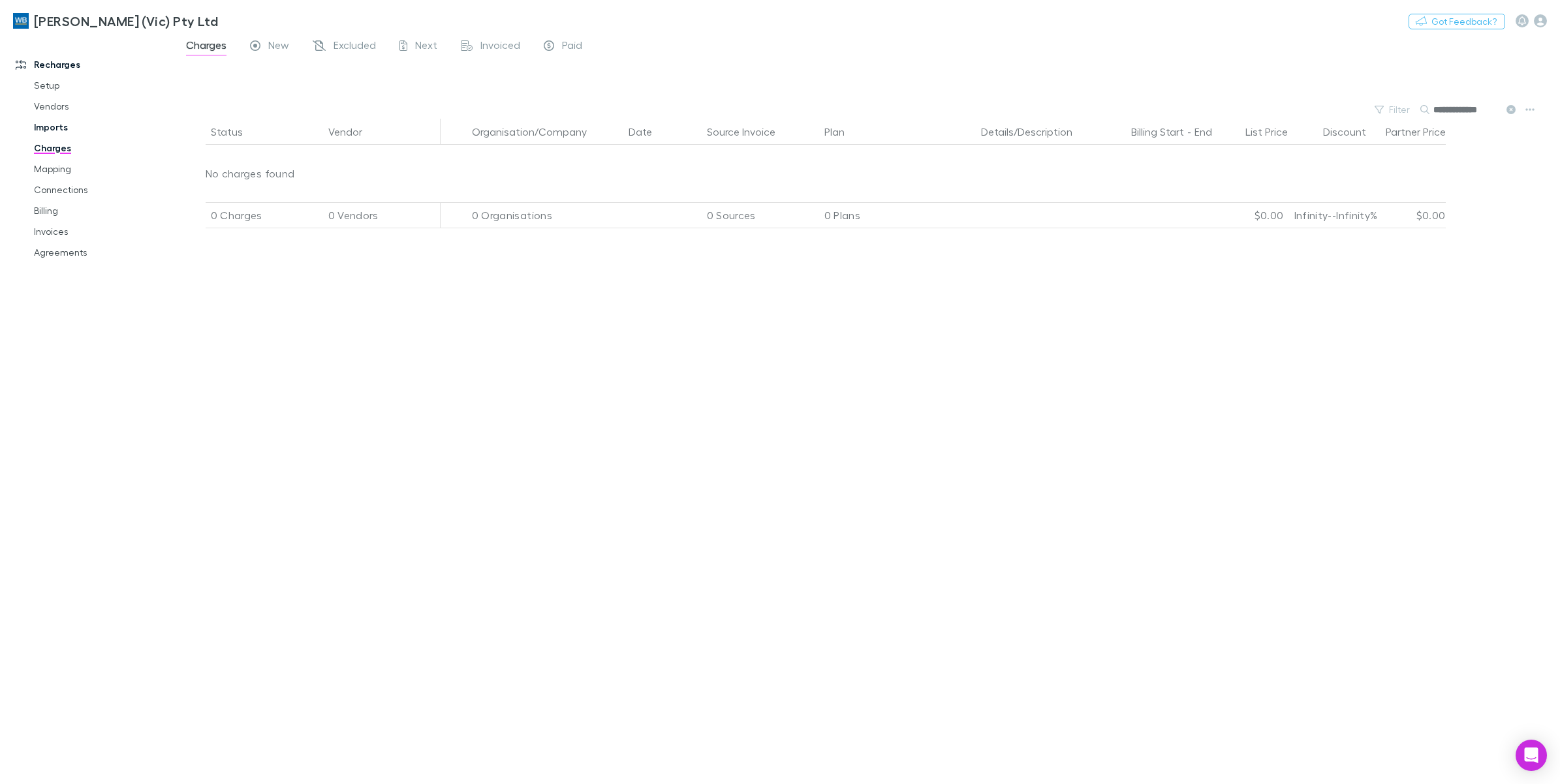
click at [54, 131] on link "Imports" at bounding box center [102, 128] width 163 height 21
click at [49, 128] on link "Imports" at bounding box center [102, 128] width 163 height 21
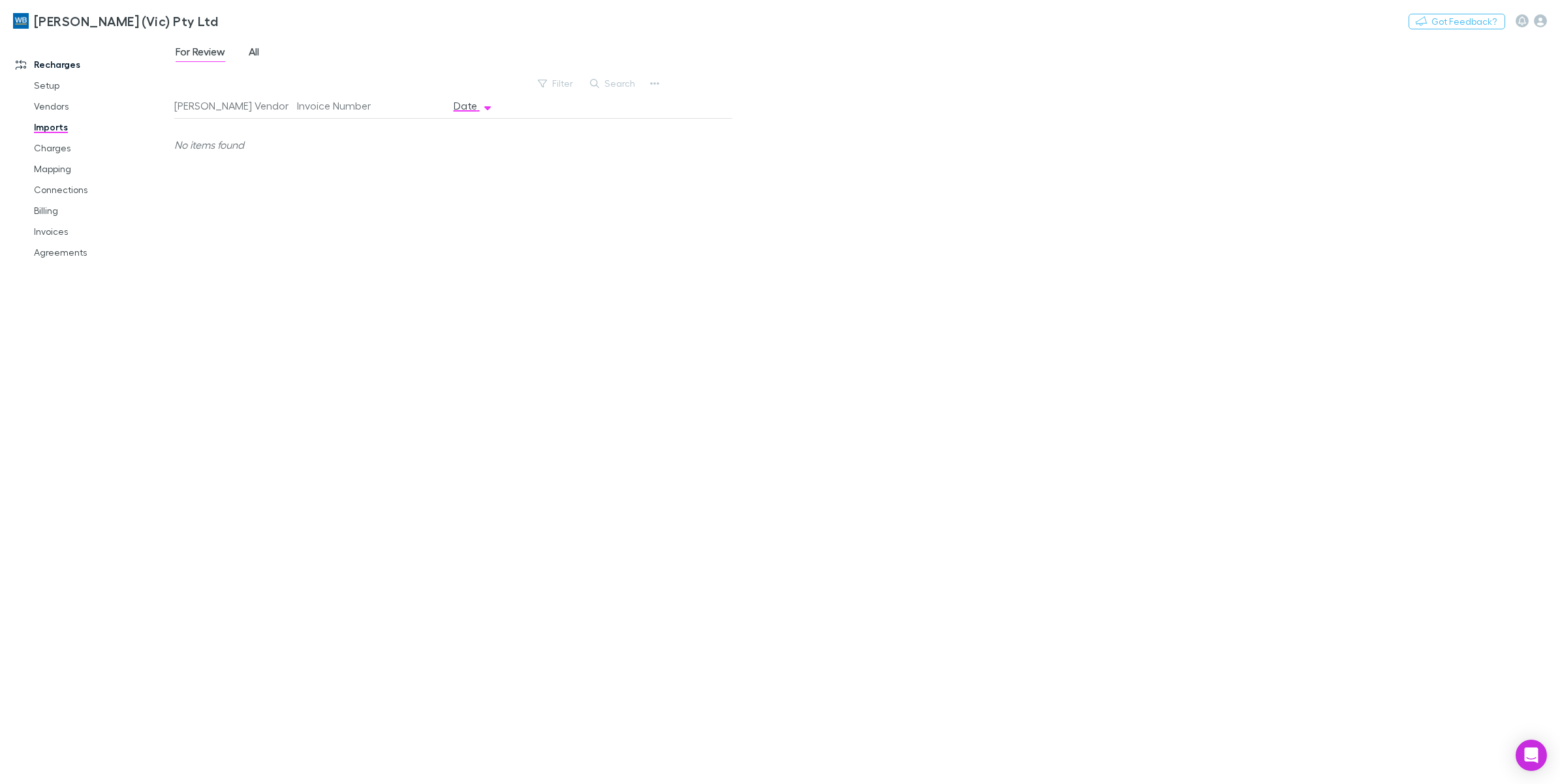
click at [255, 54] on span "All" at bounding box center [254, 54] width 10 height 17
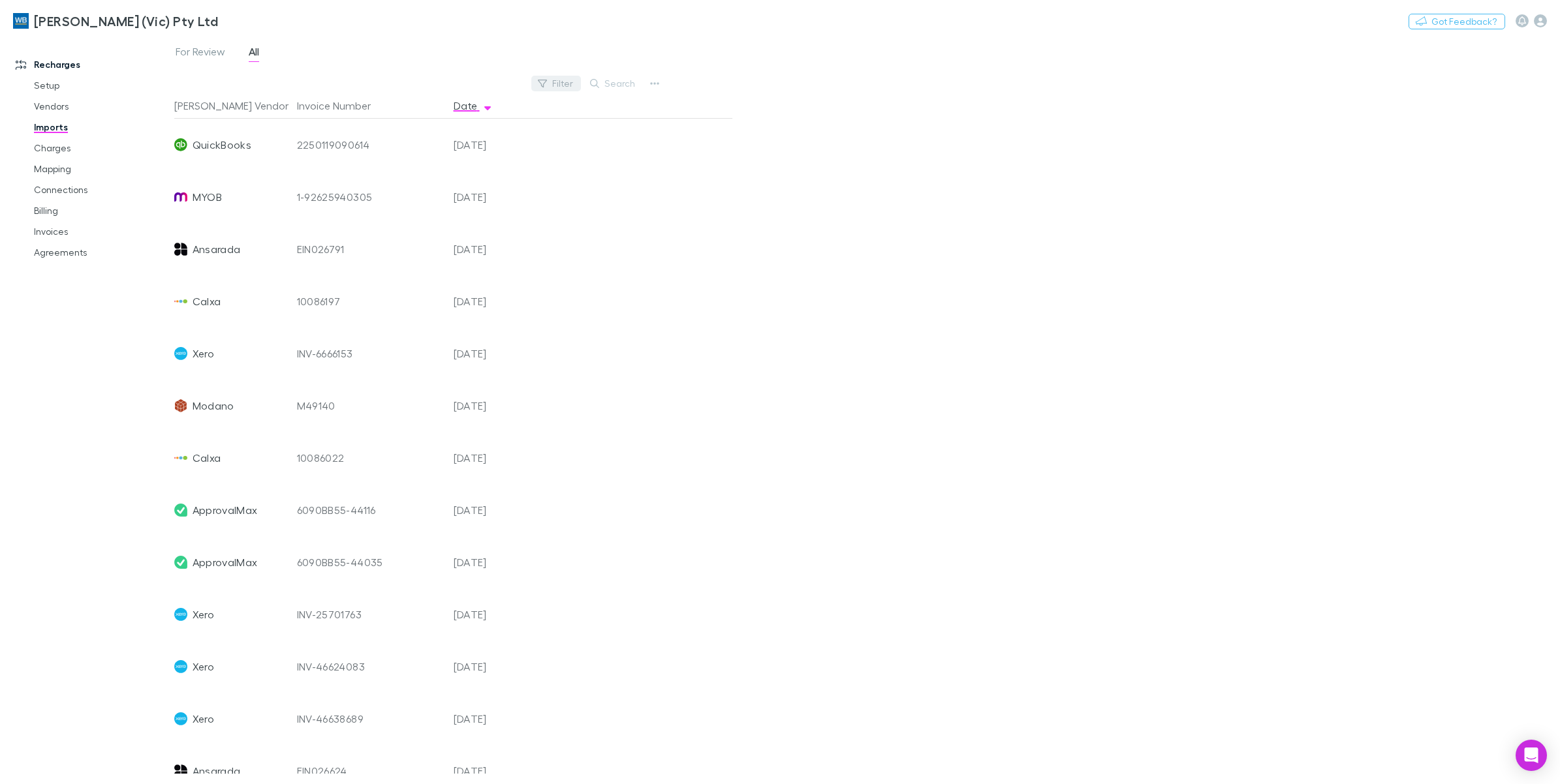
click at [562, 88] on button "Filter" at bounding box center [556, 84] width 49 height 15
click at [406, 333] on li "QuickBooks" at bounding box center [468, 335] width 227 height 21
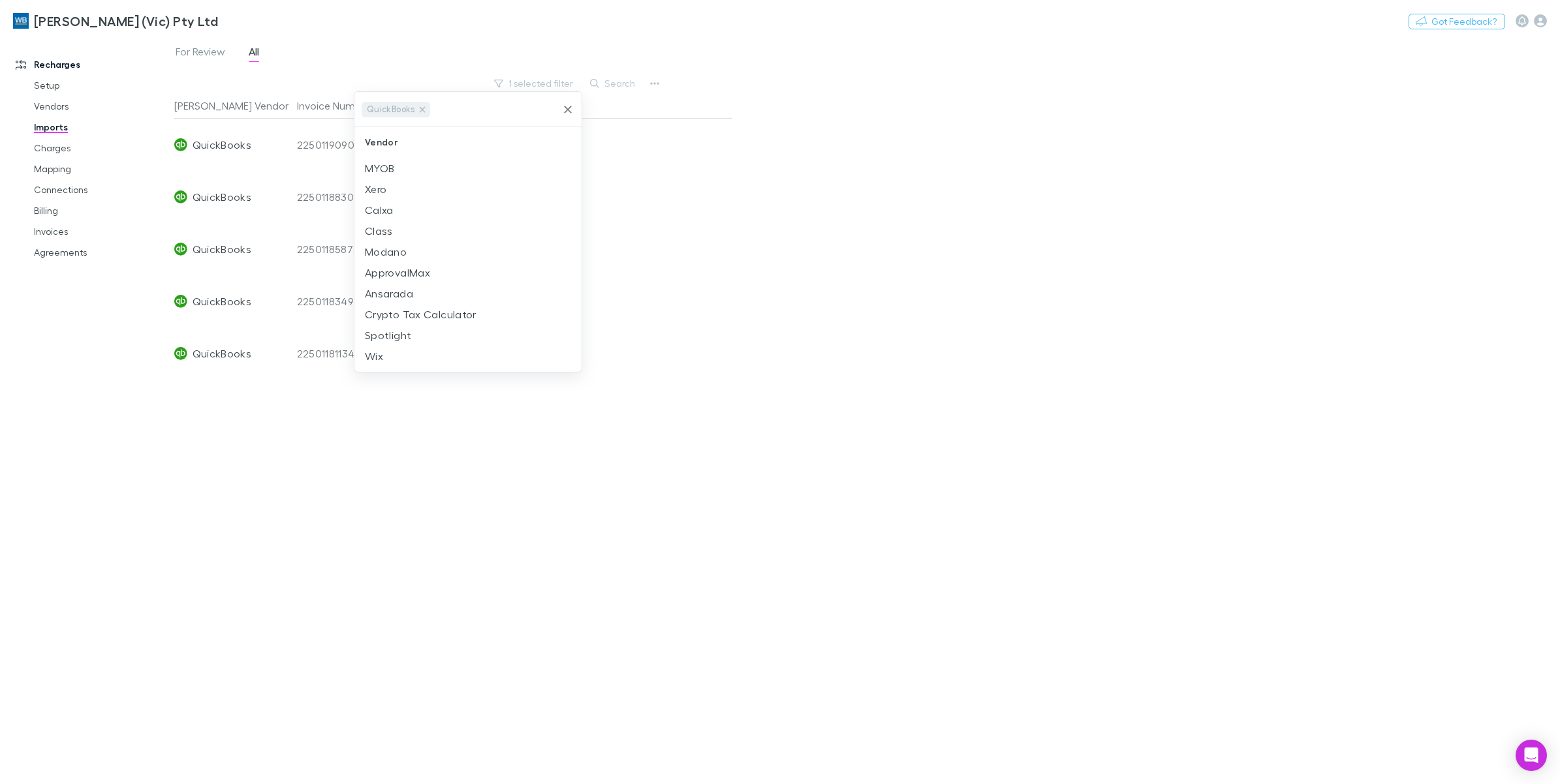
click at [796, 197] on div at bounding box center [780, 392] width 1560 height 784
click at [59, 152] on link "Charges" at bounding box center [102, 148] width 163 height 21
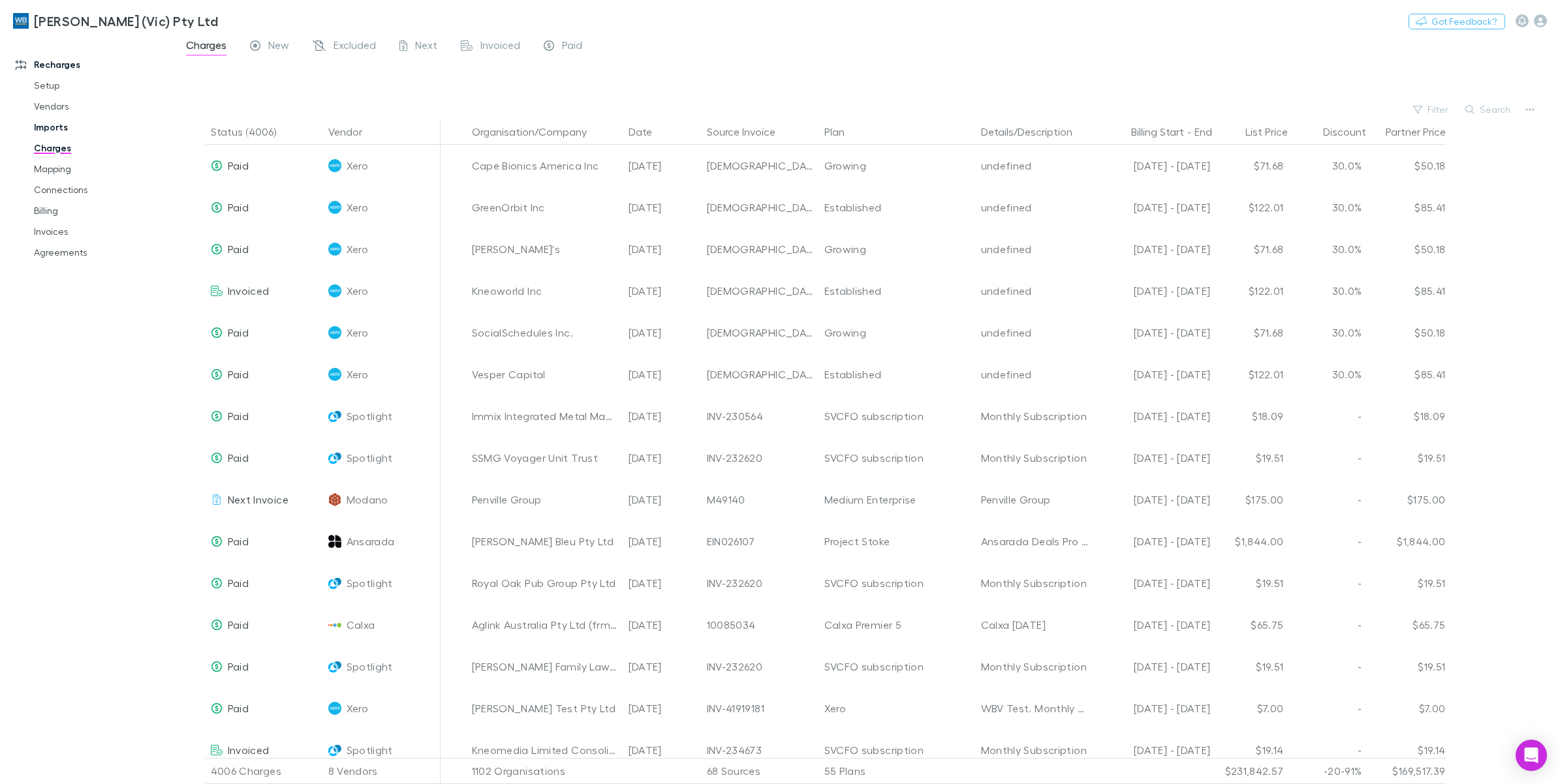
click at [43, 121] on link "Imports" at bounding box center [102, 128] width 163 height 21
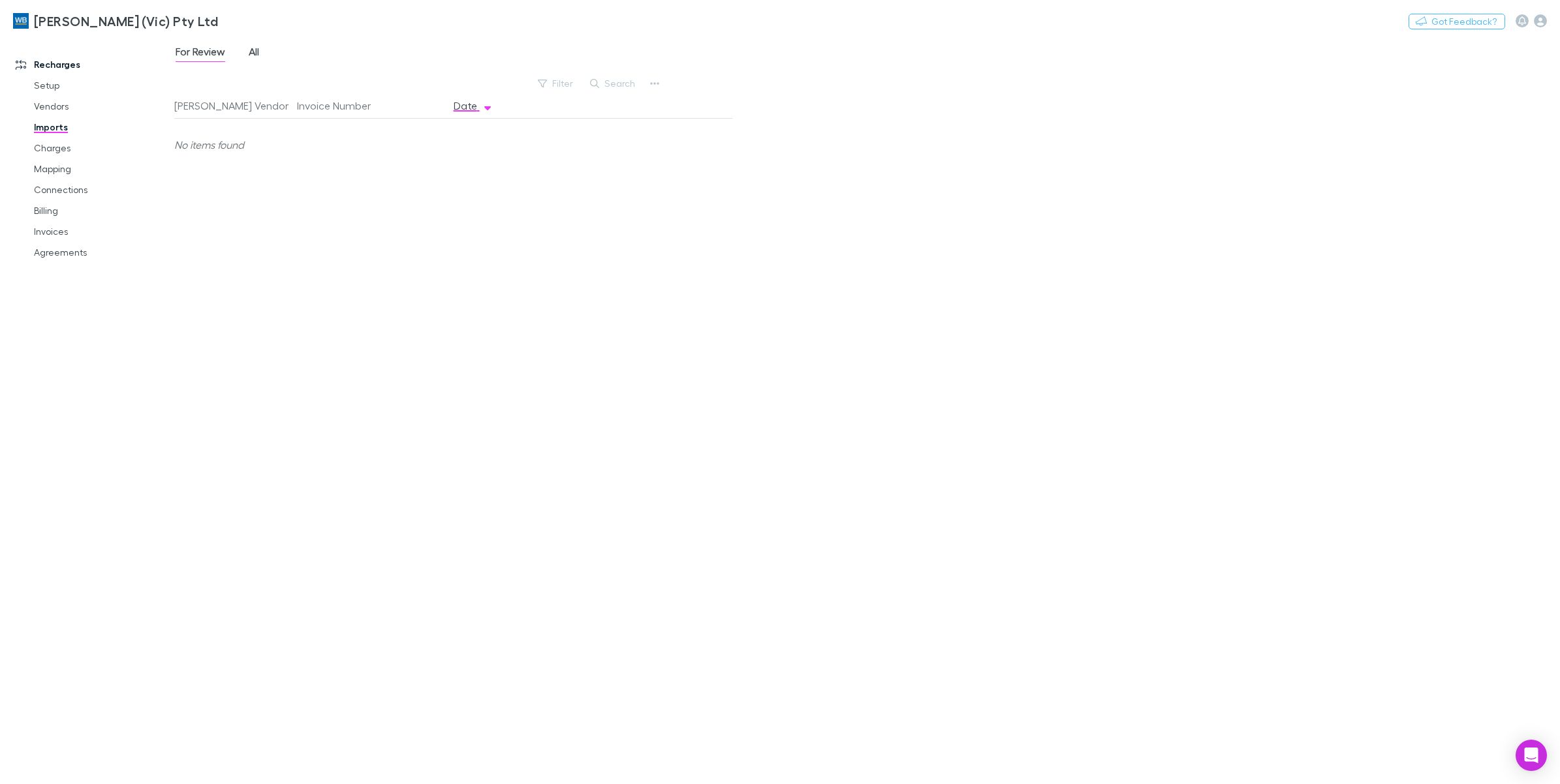
click at [248, 53] on link "All" at bounding box center [254, 54] width 13 height 21
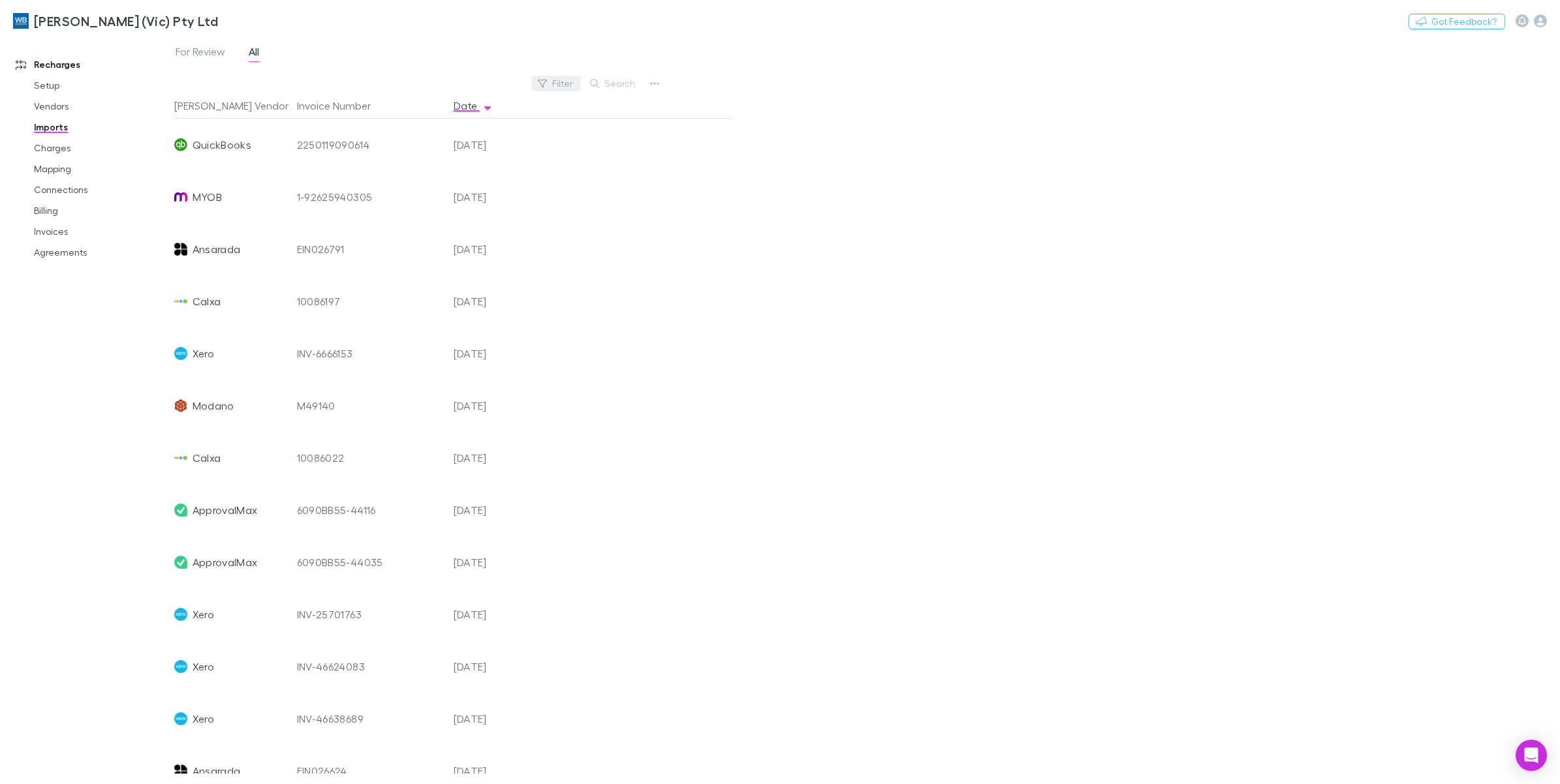
click at [569, 79] on button "Filter" at bounding box center [556, 84] width 49 height 15
click at [388, 340] on li "QuickBooks" at bounding box center [468, 335] width 227 height 21
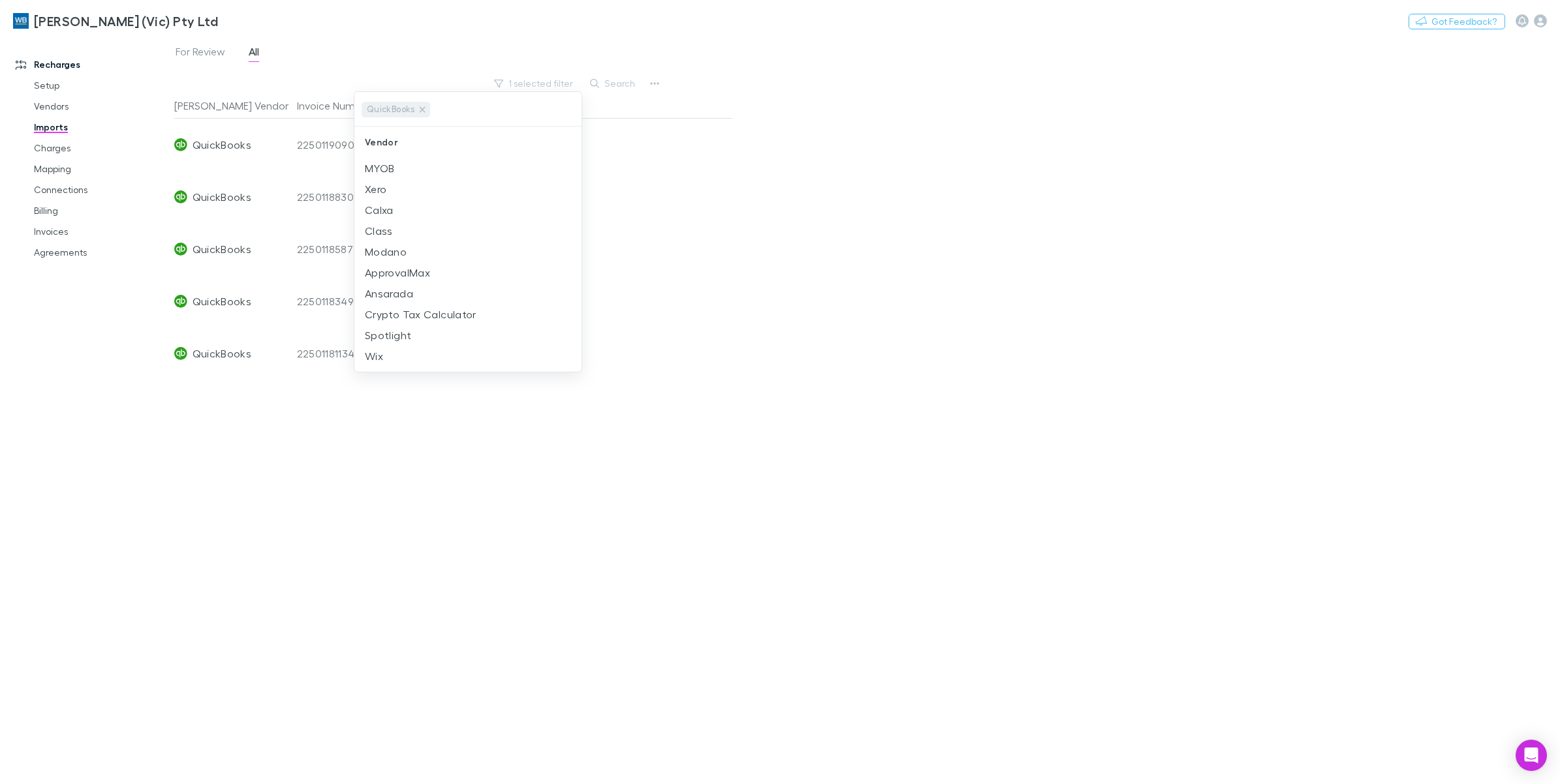
click at [310, 159] on div at bounding box center [780, 392] width 1560 height 784
click at [305, 147] on div "2250119090614" at bounding box center [370, 144] width 146 height 52
drag, startPoint x: 296, startPoint y: 142, endPoint x: 367, endPoint y: 146, distance: 71.1
click at [367, 146] on div "2250119090614" at bounding box center [370, 144] width 146 height 52
copy div "2250119090614"
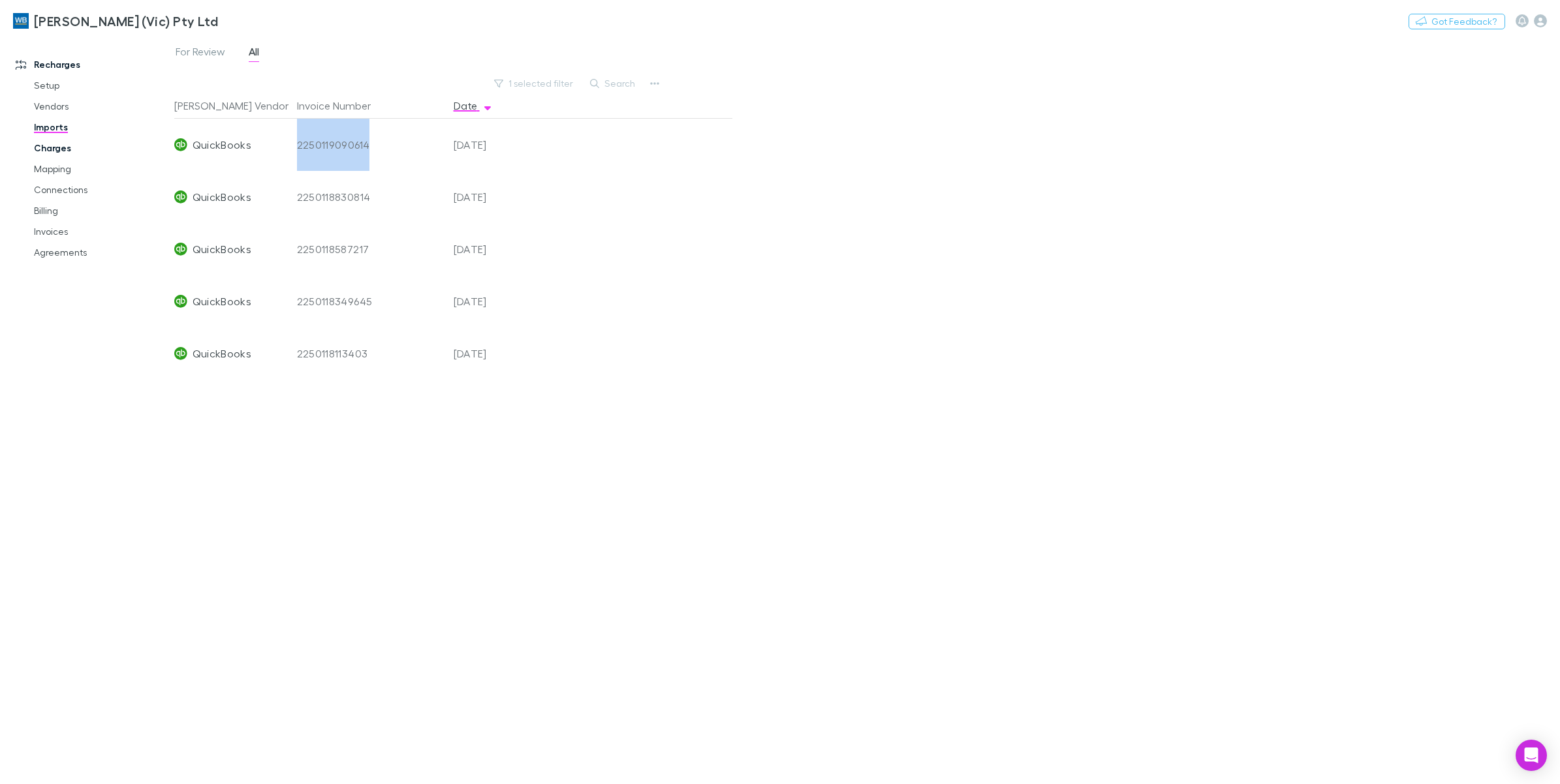
click at [56, 153] on link "Charges" at bounding box center [102, 148] width 163 height 21
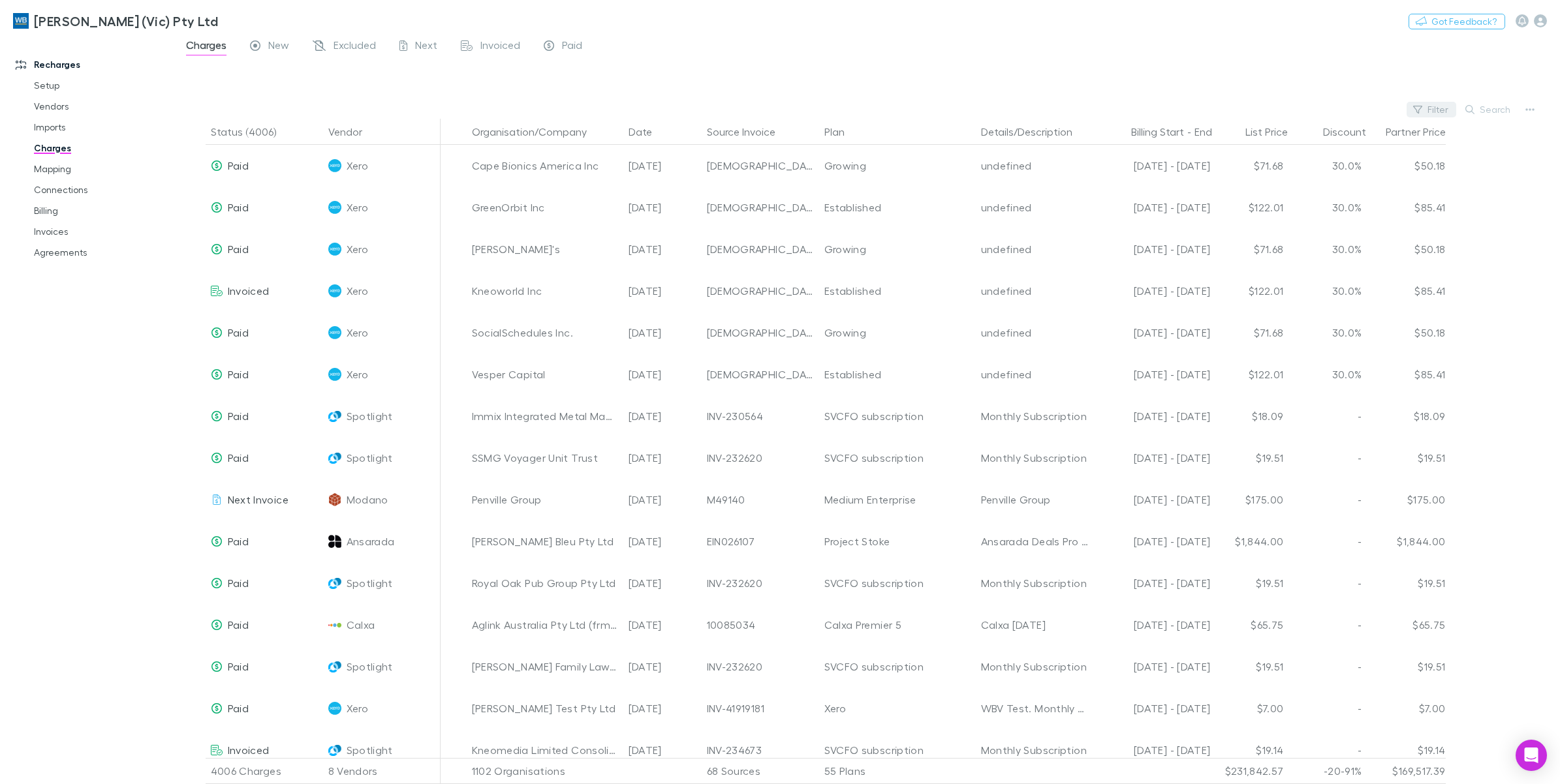
click at [1437, 114] on button "Filter" at bounding box center [1431, 109] width 49 height 15
click at [1281, 339] on li "QuickBooks" at bounding box center [1344, 341] width 227 height 21
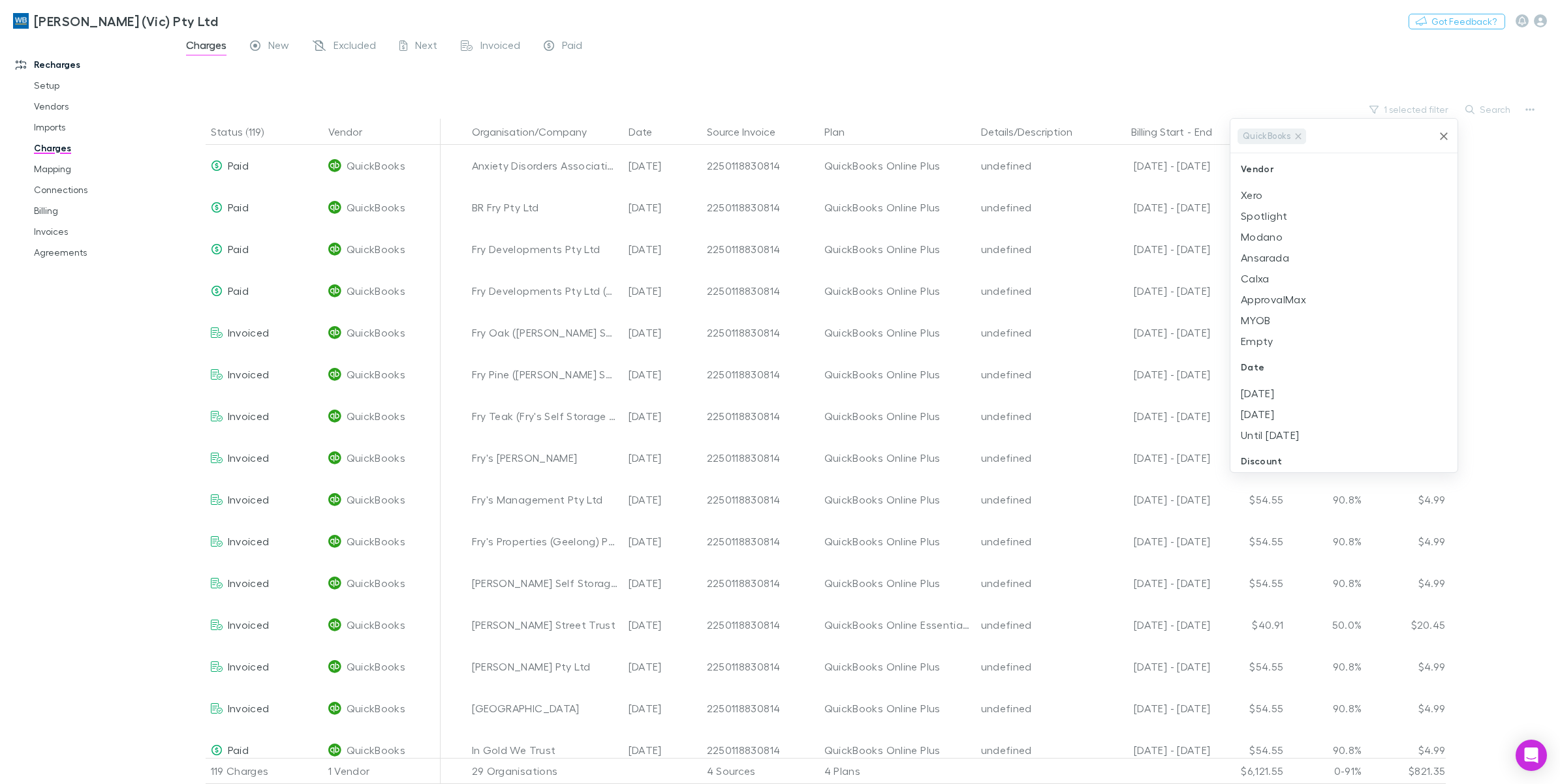
click at [1482, 107] on div at bounding box center [780, 392] width 1560 height 784
click at [1491, 112] on button "Search" at bounding box center [1488, 109] width 59 height 15
paste input "**********"
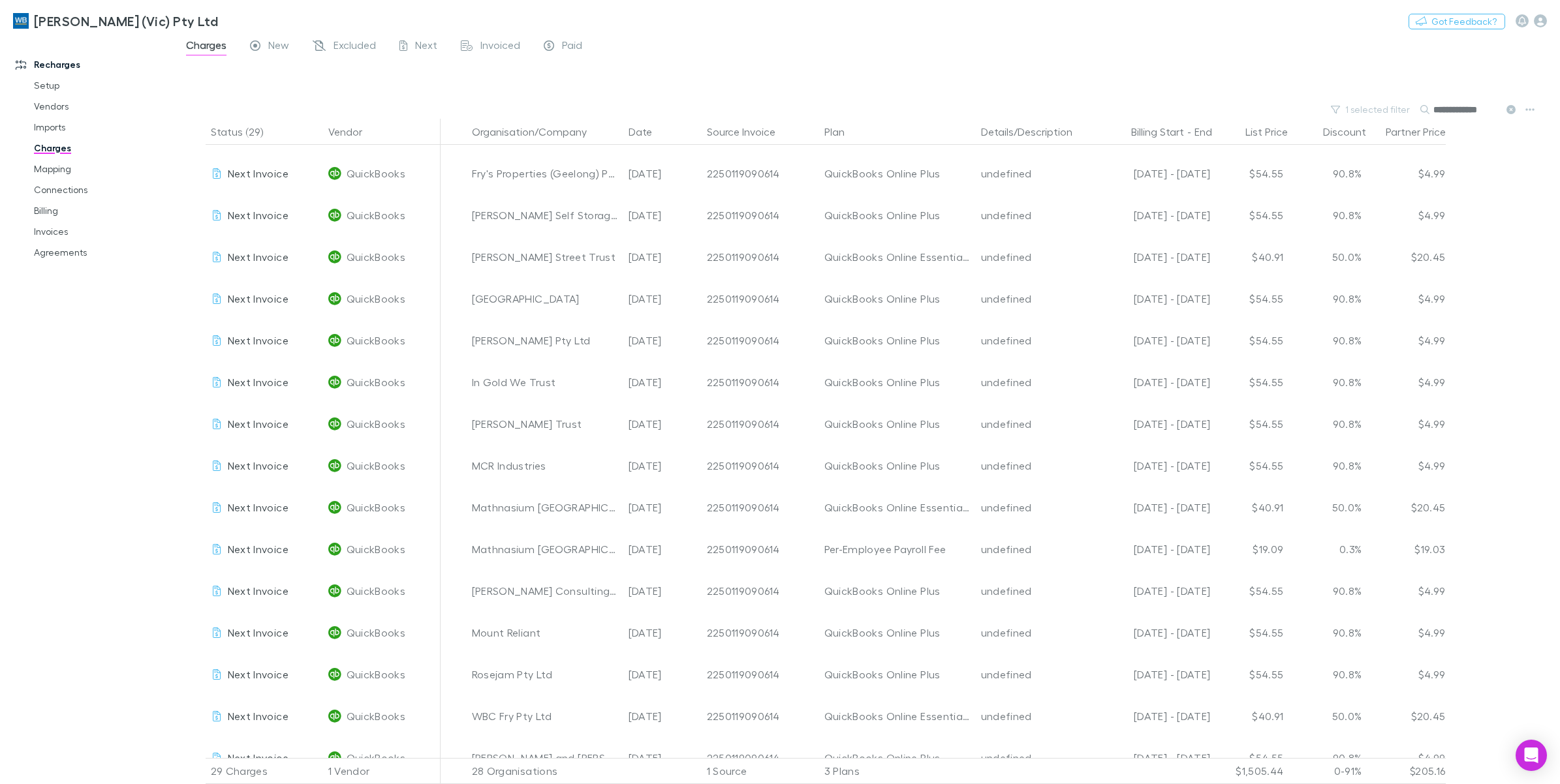
scroll to position [601, 0]
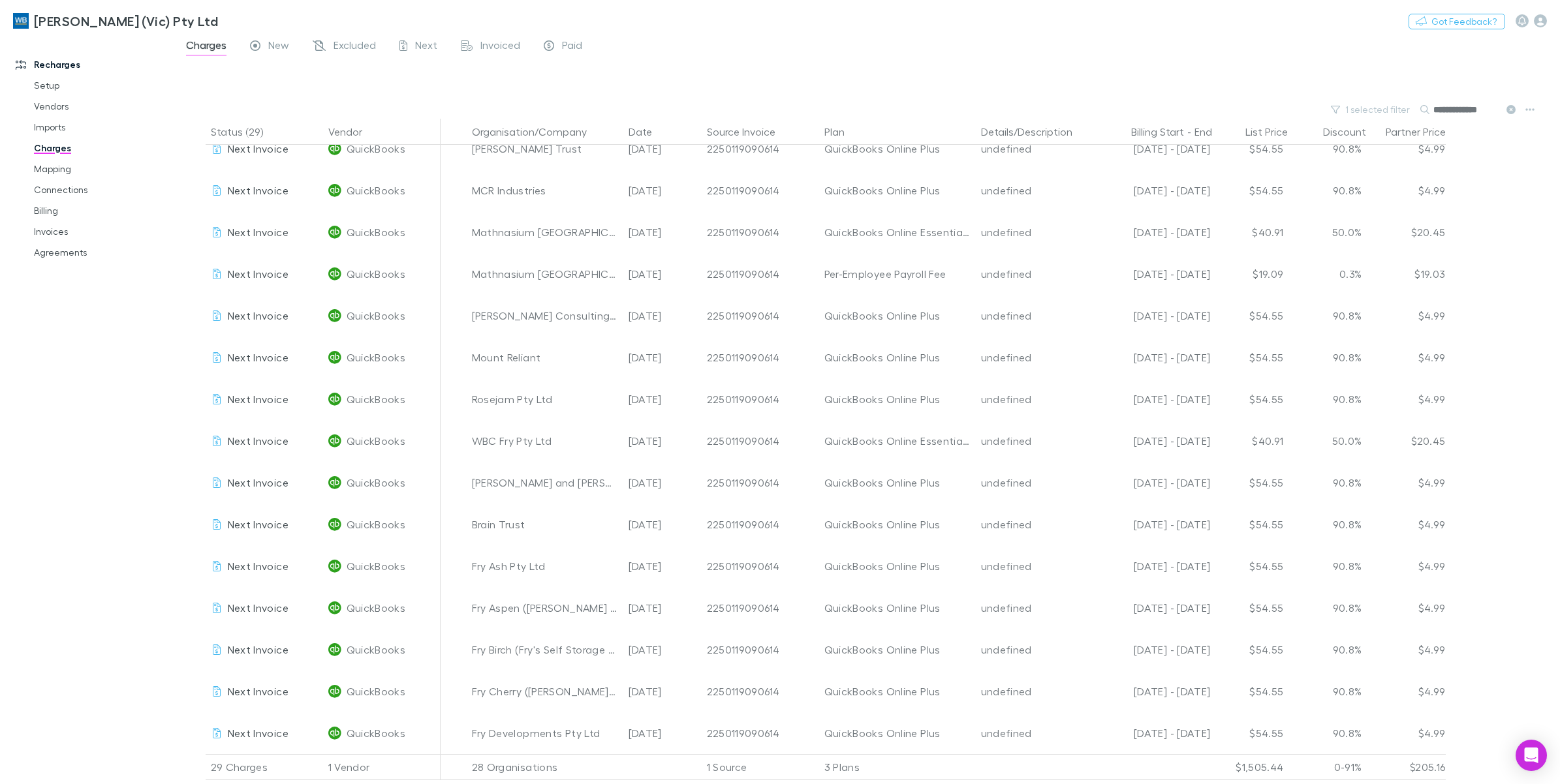
type input "**********"
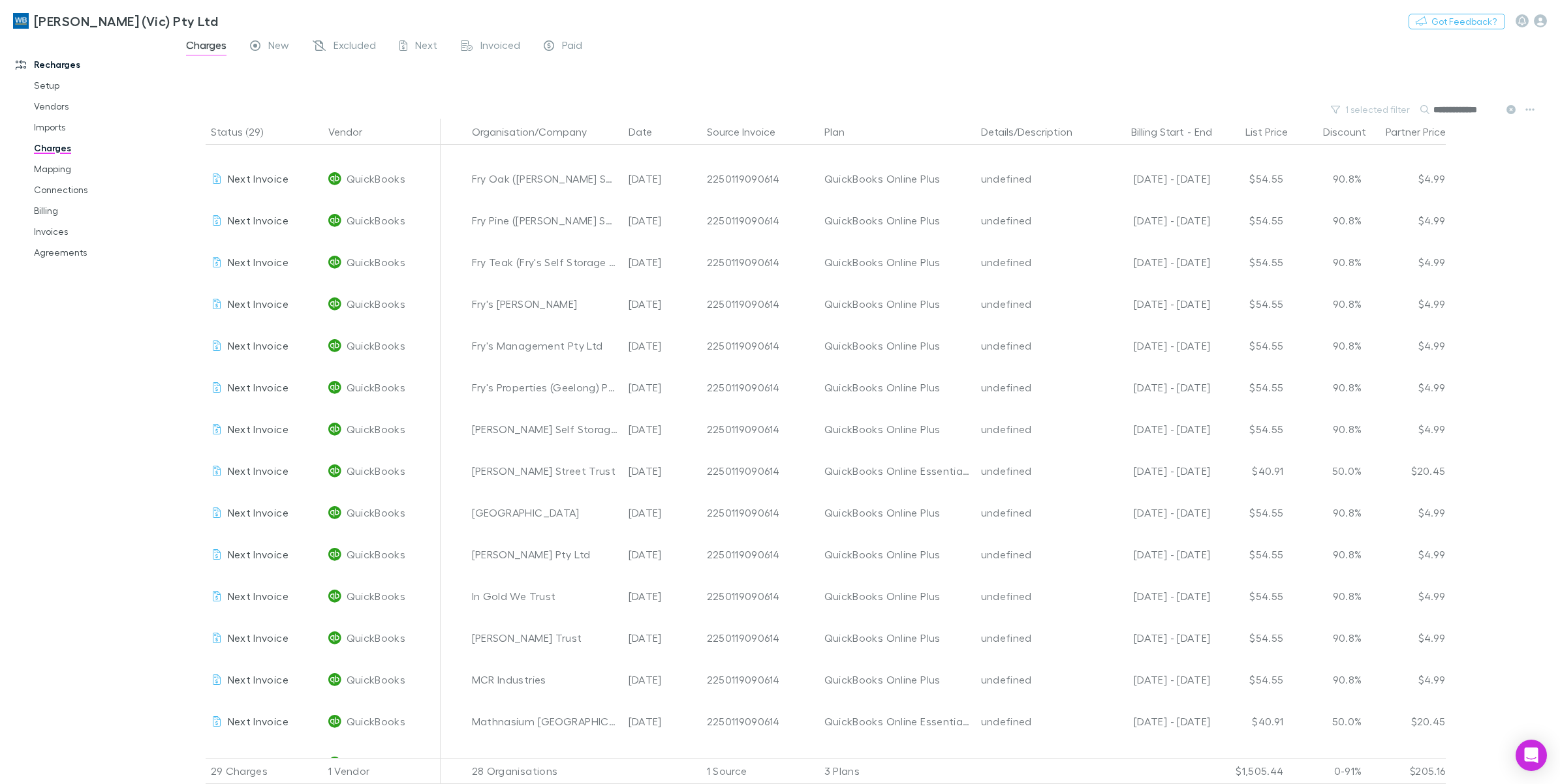
scroll to position [0, 0]
